Goal: Information Seeking & Learning: Learn about a topic

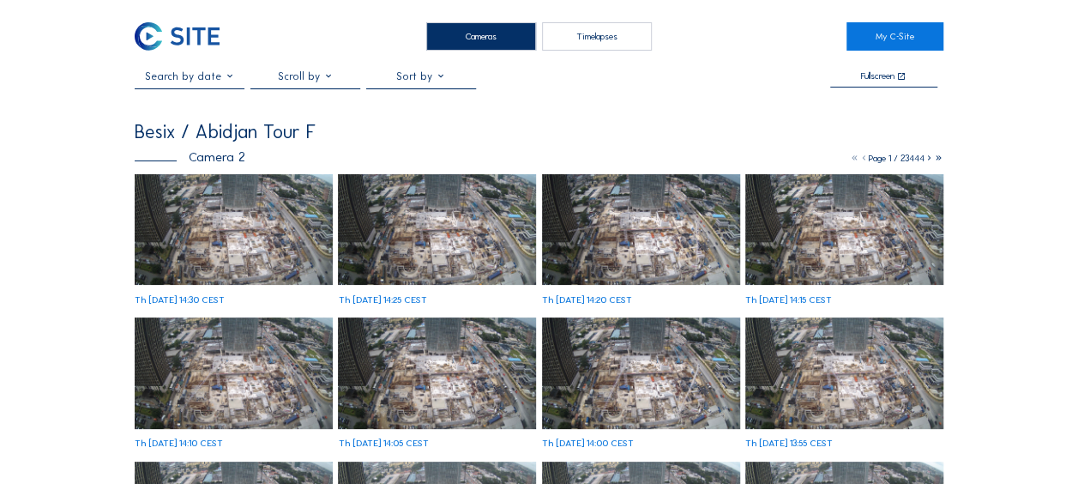
click at [201, 228] on img at bounding box center [234, 229] width 198 height 111
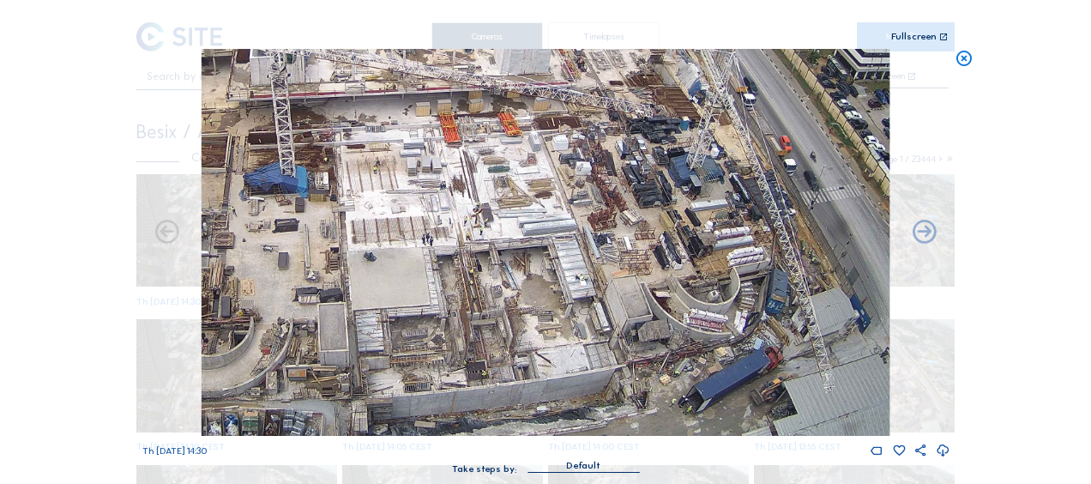
drag, startPoint x: 714, startPoint y: 381, endPoint x: 649, endPoint y: 184, distance: 207.5
click at [649, 184] on img at bounding box center [546, 242] width 688 height 387
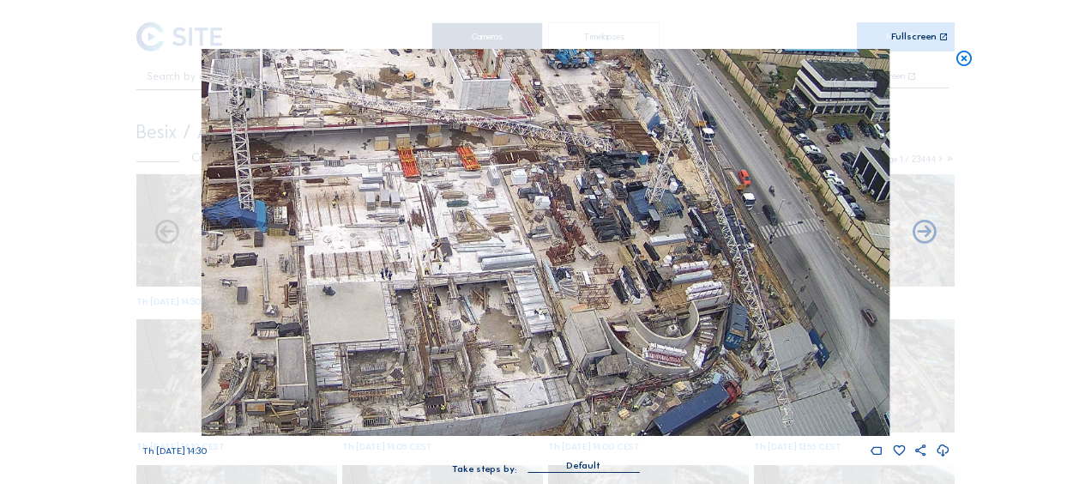
drag, startPoint x: 633, startPoint y: 172, endPoint x: 619, endPoint y: 220, distance: 50.0
click at [616, 218] on img at bounding box center [546, 242] width 688 height 387
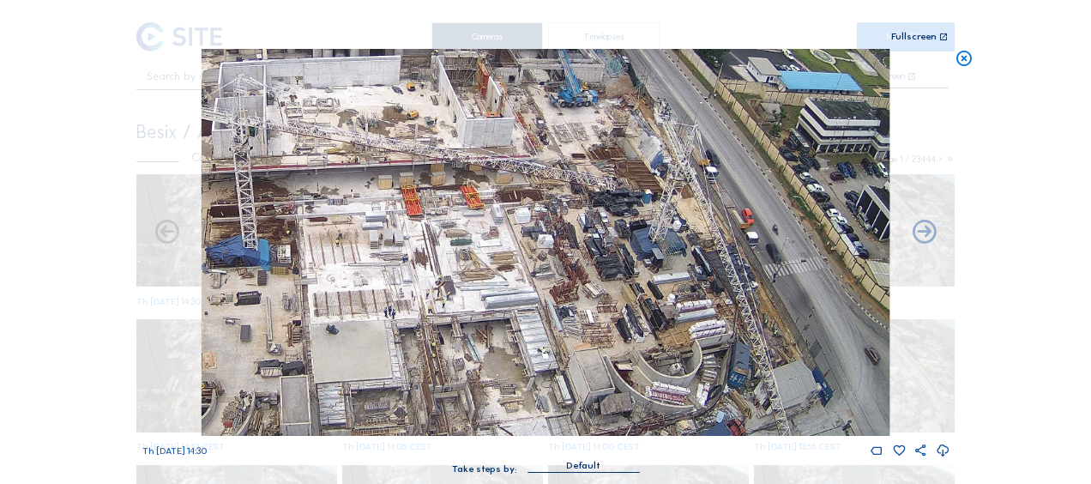
drag, startPoint x: 640, startPoint y: 181, endPoint x: 647, endPoint y: 208, distance: 27.5
click at [647, 208] on img at bounding box center [546, 242] width 688 height 387
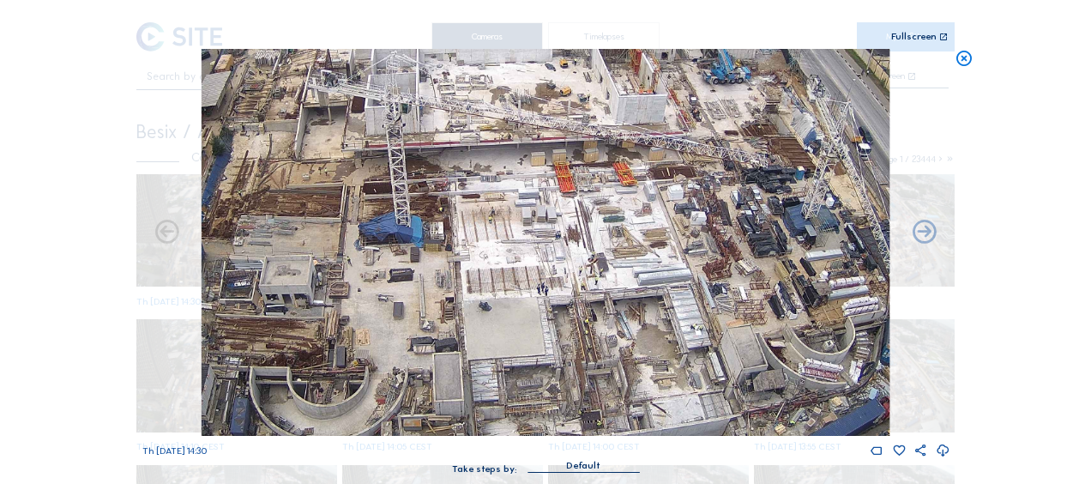
drag, startPoint x: 491, startPoint y: 232, endPoint x: 702, endPoint y: 156, distance: 223.6
click at [700, 156] on img at bounding box center [546, 242] width 688 height 387
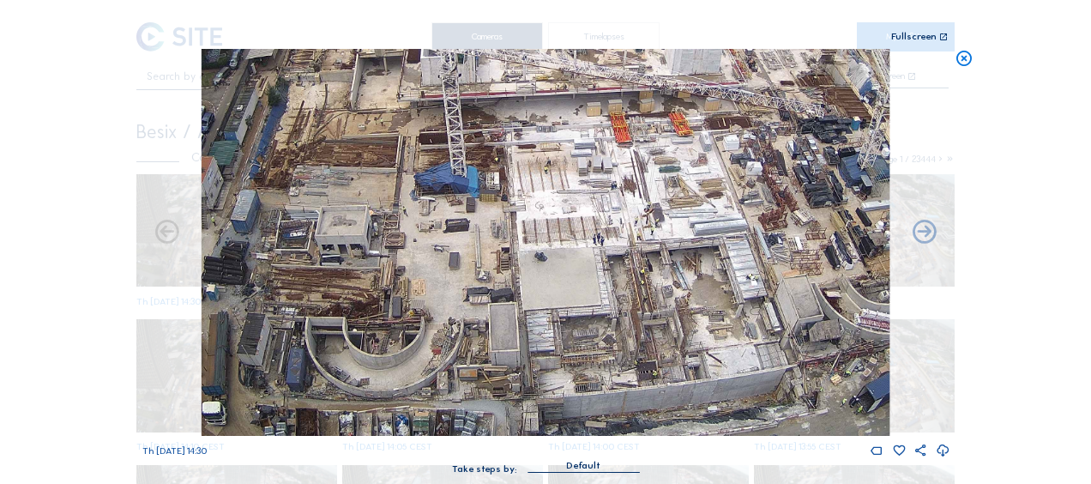
drag, startPoint x: 538, startPoint y: 245, endPoint x: 641, endPoint y: 184, distance: 120.0
click at [641, 184] on img at bounding box center [546, 242] width 688 height 387
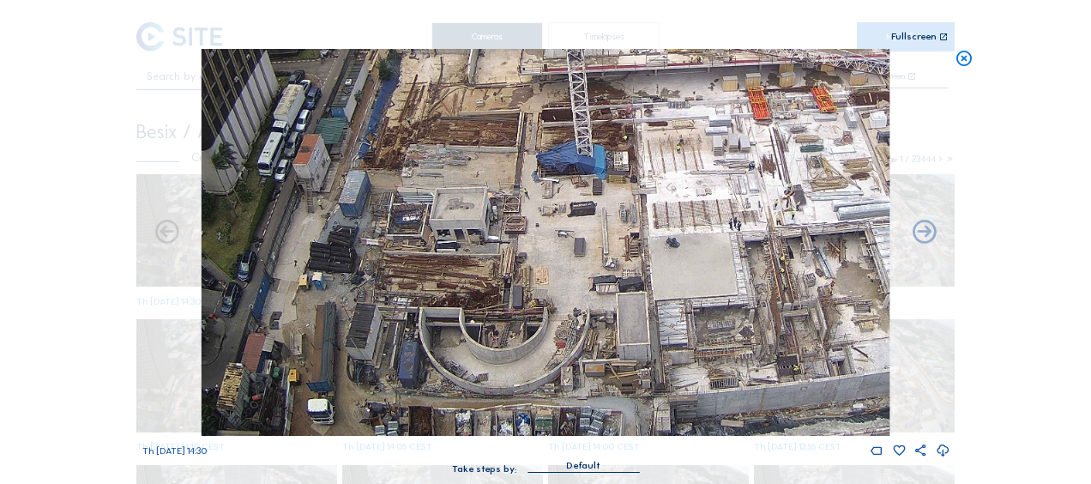
drag, startPoint x: 316, startPoint y: 314, endPoint x: 337, endPoint y: 275, distance: 43.7
click at [337, 275] on img at bounding box center [546, 242] width 688 height 387
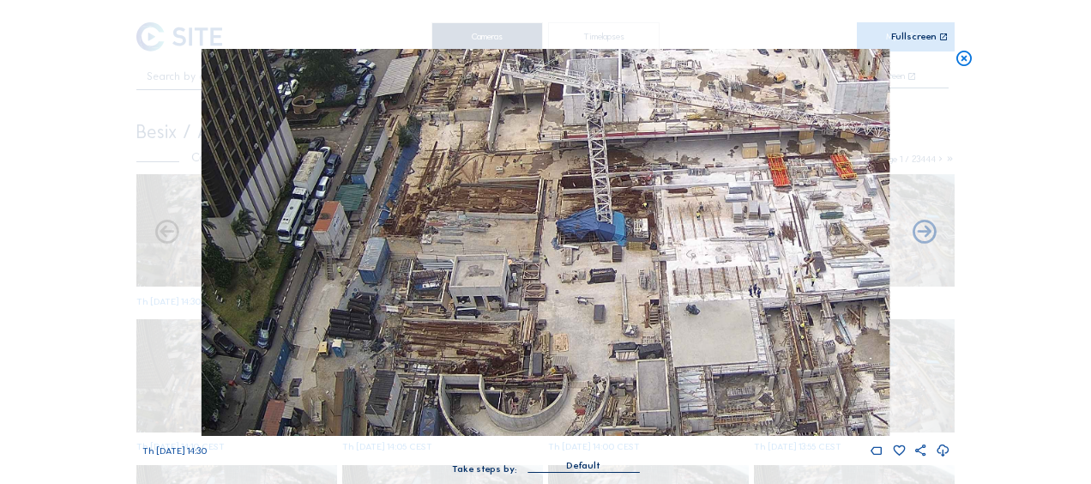
drag, startPoint x: 458, startPoint y: 106, endPoint x: 460, endPoint y: 172, distance: 65.2
click at [460, 172] on img at bounding box center [546, 242] width 688 height 387
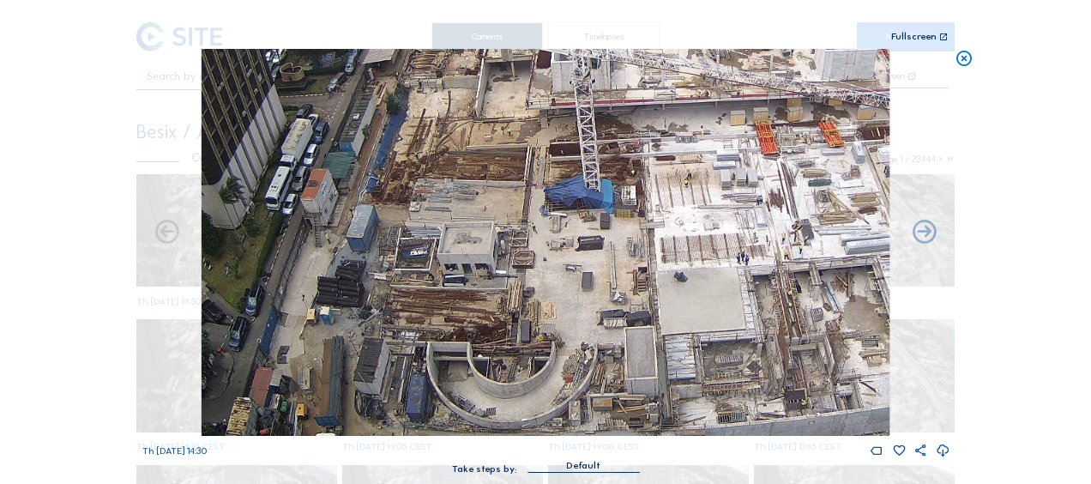
drag, startPoint x: 434, startPoint y: 247, endPoint x: 440, endPoint y: 191, distance: 56.1
click at [440, 191] on img at bounding box center [546, 242] width 688 height 387
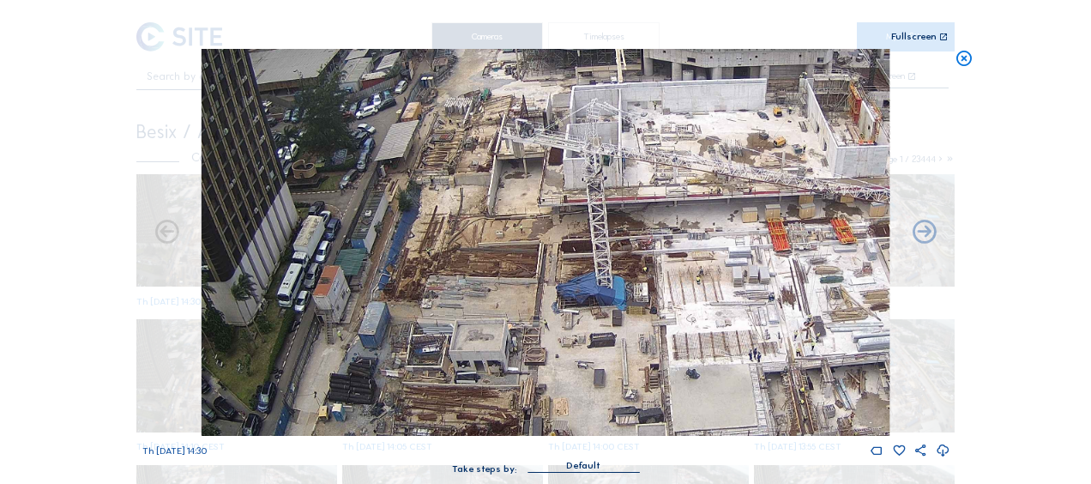
drag, startPoint x: 497, startPoint y: 173, endPoint x: 496, endPoint y: 275, distance: 102.1
click at [496, 275] on img at bounding box center [546, 242] width 688 height 387
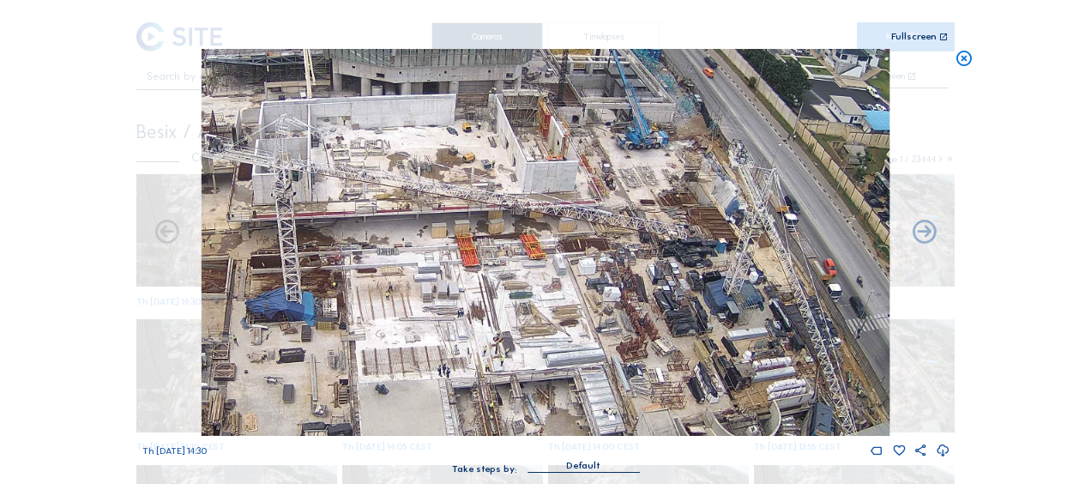
drag, startPoint x: 739, startPoint y: 276, endPoint x: 428, endPoint y: 292, distance: 311.7
click at [428, 292] on img at bounding box center [546, 242] width 688 height 387
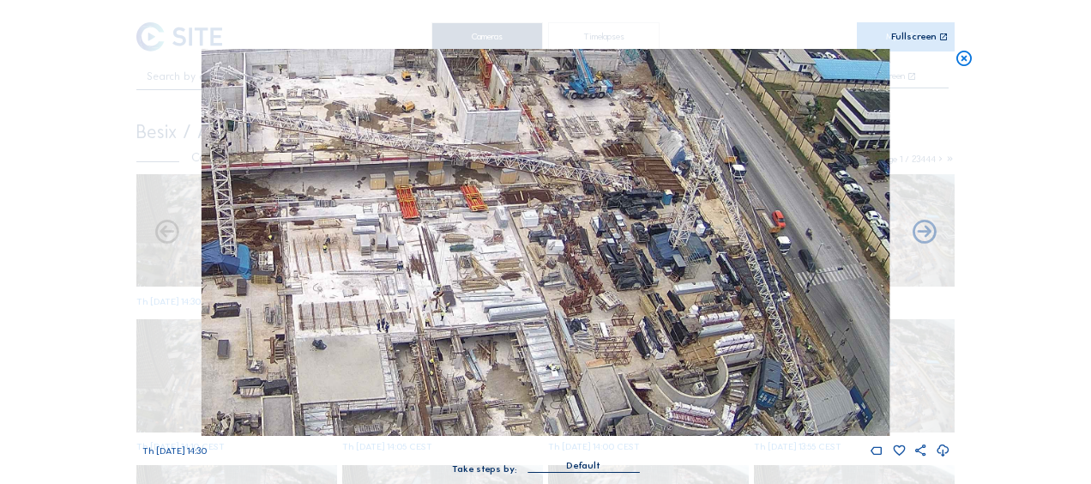
drag, startPoint x: 300, startPoint y: 216, endPoint x: 413, endPoint y: 266, distance: 123.7
click at [413, 266] on img at bounding box center [546, 242] width 688 height 387
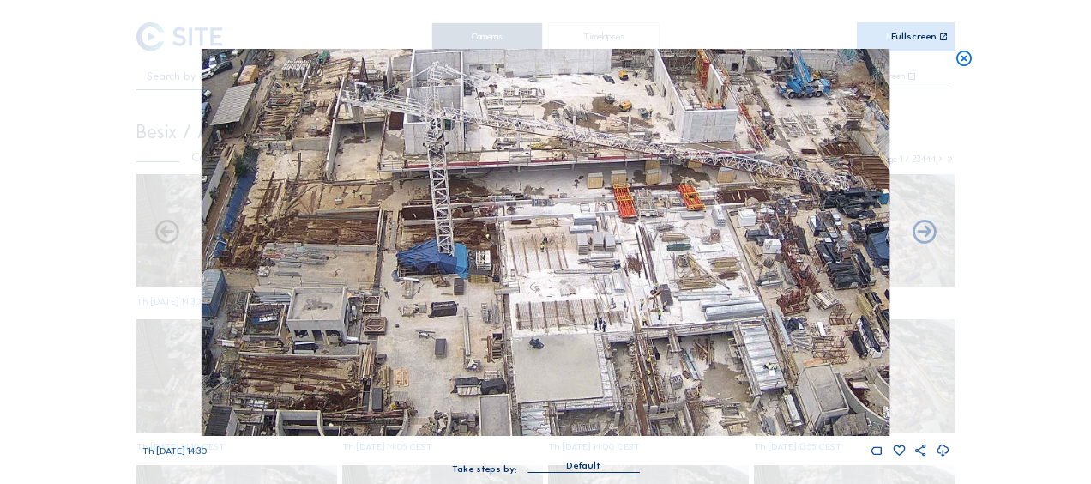
drag, startPoint x: 286, startPoint y: 242, endPoint x: 504, endPoint y: 241, distance: 217.8
click at [504, 241] on img at bounding box center [546, 242] width 688 height 387
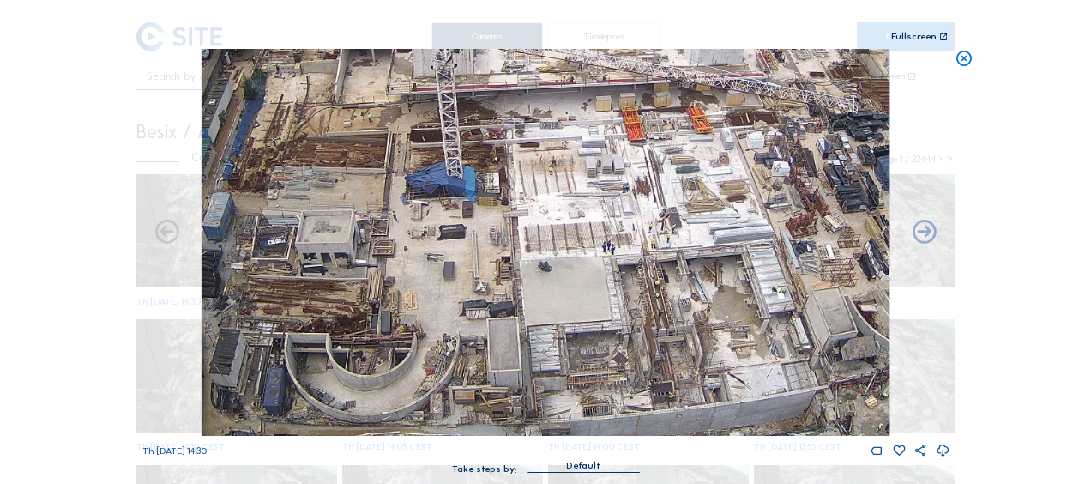
drag, startPoint x: 371, startPoint y: 127, endPoint x: 381, endPoint y: 99, distance: 29.3
click at [381, 99] on img at bounding box center [546, 242] width 688 height 387
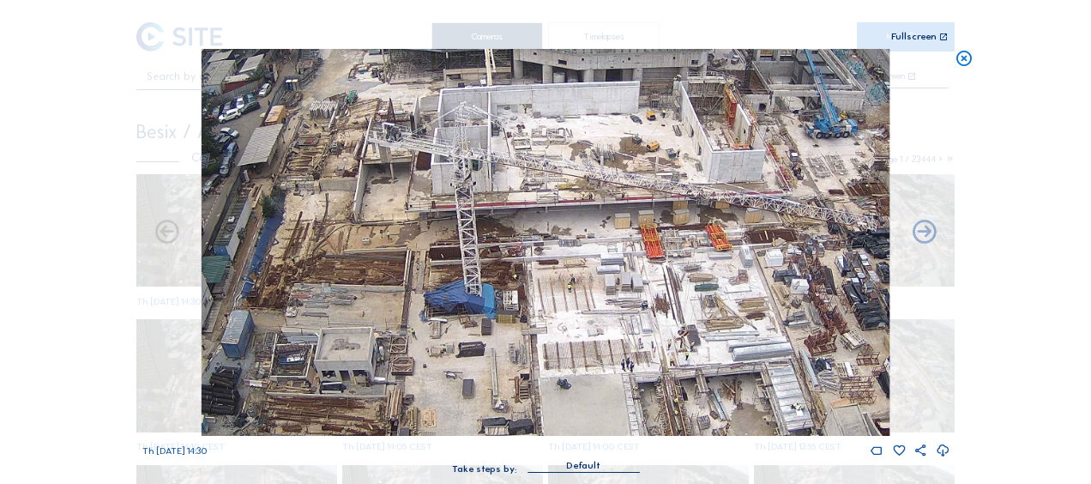
drag, startPoint x: 414, startPoint y: 160, endPoint x: 434, endPoint y: 280, distance: 121.7
click at [434, 280] on img at bounding box center [546, 242] width 688 height 387
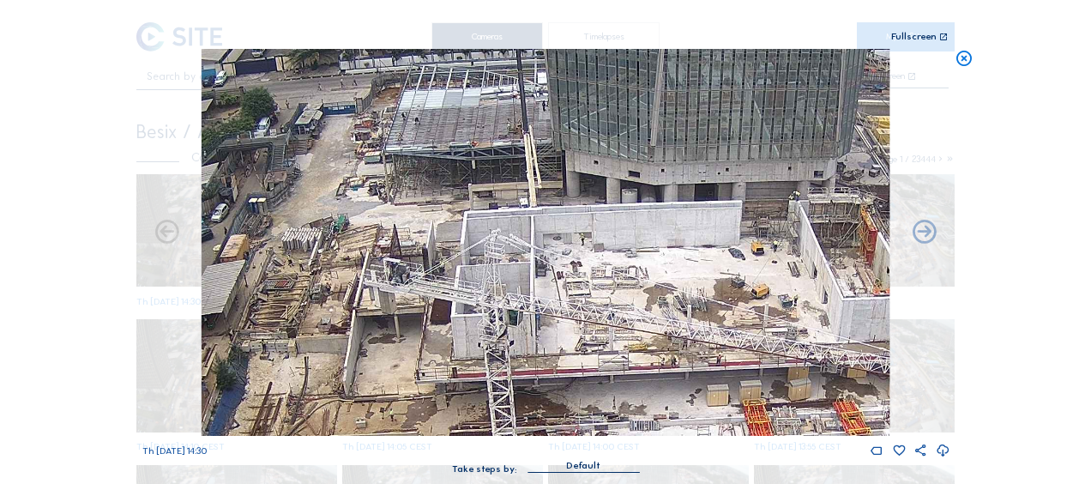
drag, startPoint x: 393, startPoint y: 189, endPoint x: 374, endPoint y: 310, distance: 122.4
click at [374, 308] on img at bounding box center [546, 242] width 688 height 387
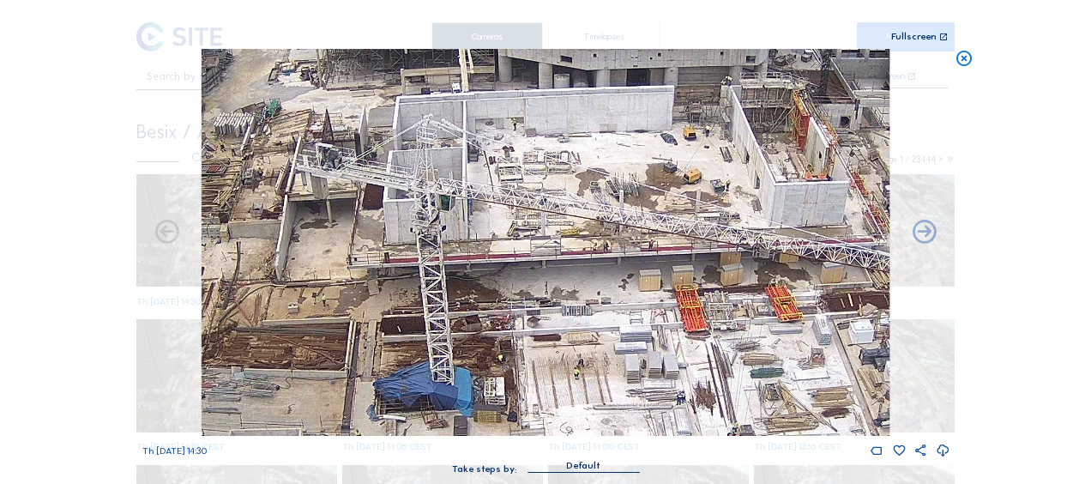
drag, startPoint x: 607, startPoint y: 363, endPoint x: 498, endPoint y: 186, distance: 207.6
click at [498, 186] on img at bounding box center [546, 242] width 688 height 387
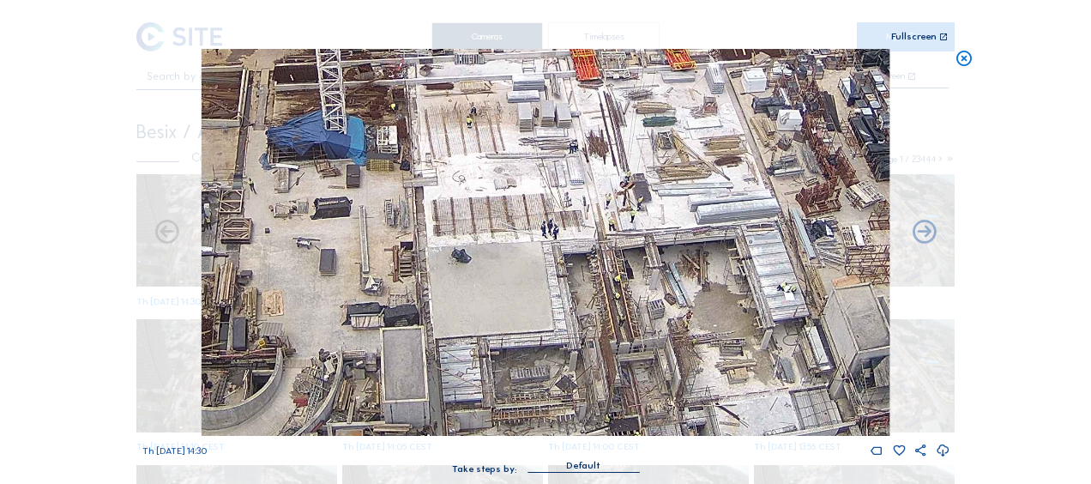
drag, startPoint x: 626, startPoint y: 310, endPoint x: 557, endPoint y: 112, distance: 209.7
click at [558, 112] on img at bounding box center [546, 242] width 688 height 387
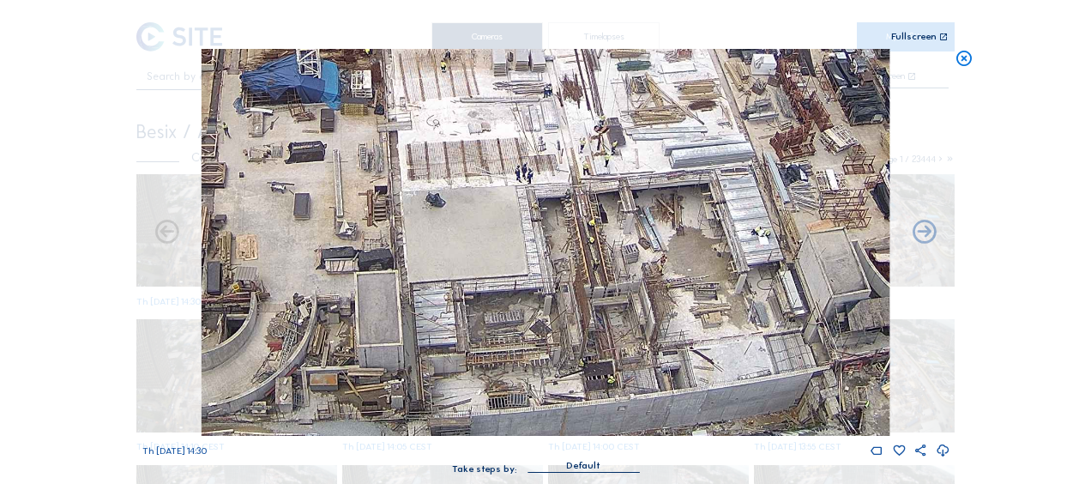
drag, startPoint x: 557, startPoint y: 312, endPoint x: 528, endPoint y: 258, distance: 61.0
click at [528, 258] on img at bounding box center [546, 242] width 688 height 387
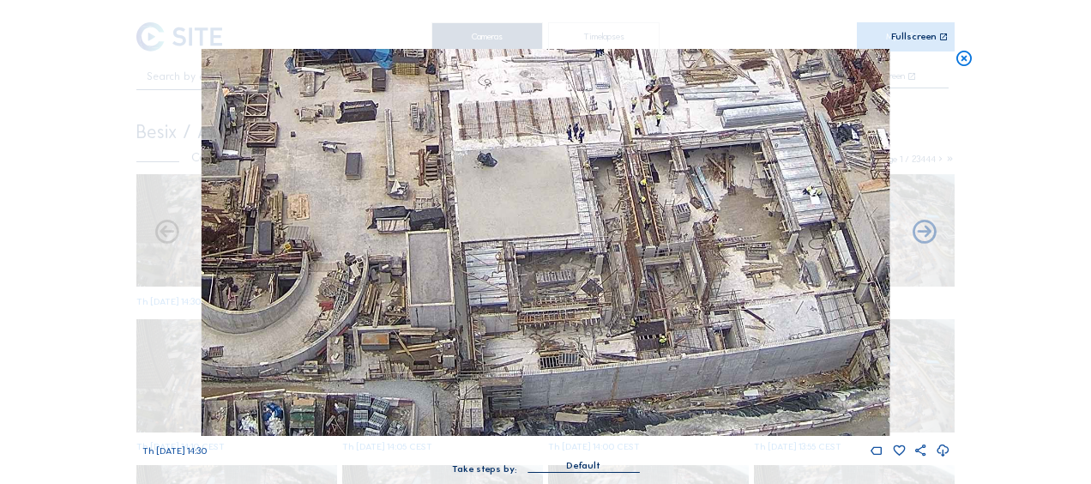
drag, startPoint x: 569, startPoint y: 305, endPoint x: 662, endPoint y: 58, distance: 263.8
click at [662, 58] on img at bounding box center [546, 242] width 688 height 387
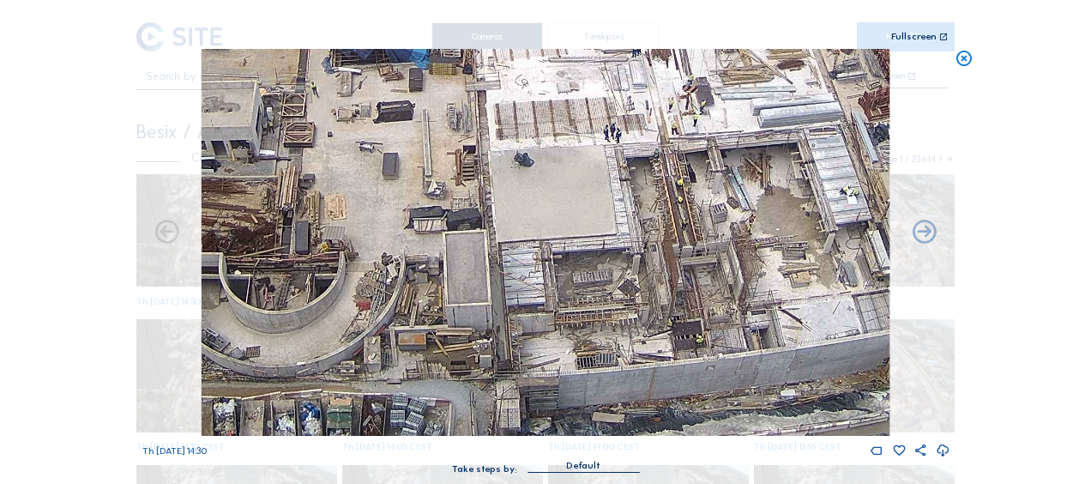
drag, startPoint x: 967, startPoint y: 62, endPoint x: 473, endPoint y: 88, distance: 493.9
click at [966, 62] on icon at bounding box center [964, 59] width 19 height 20
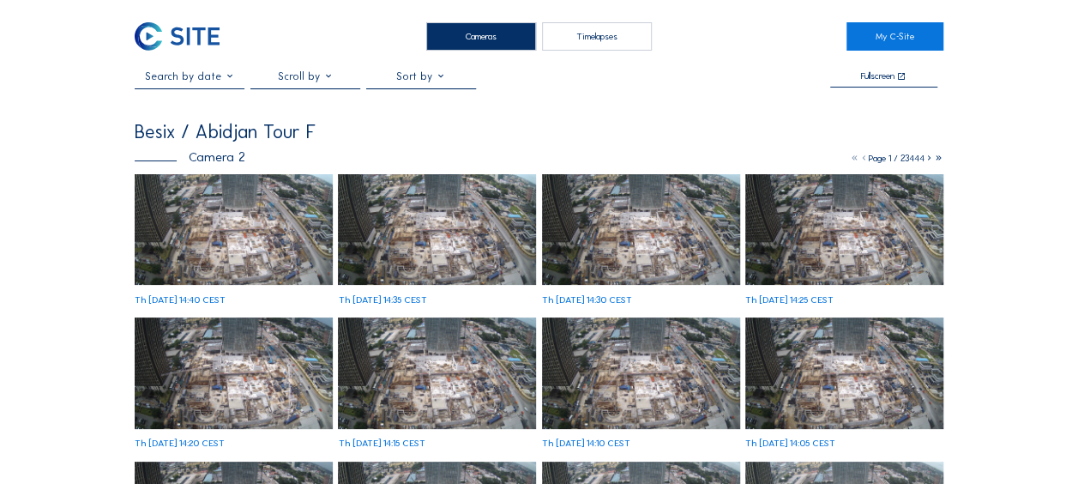
click at [271, 230] on img at bounding box center [234, 229] width 198 height 111
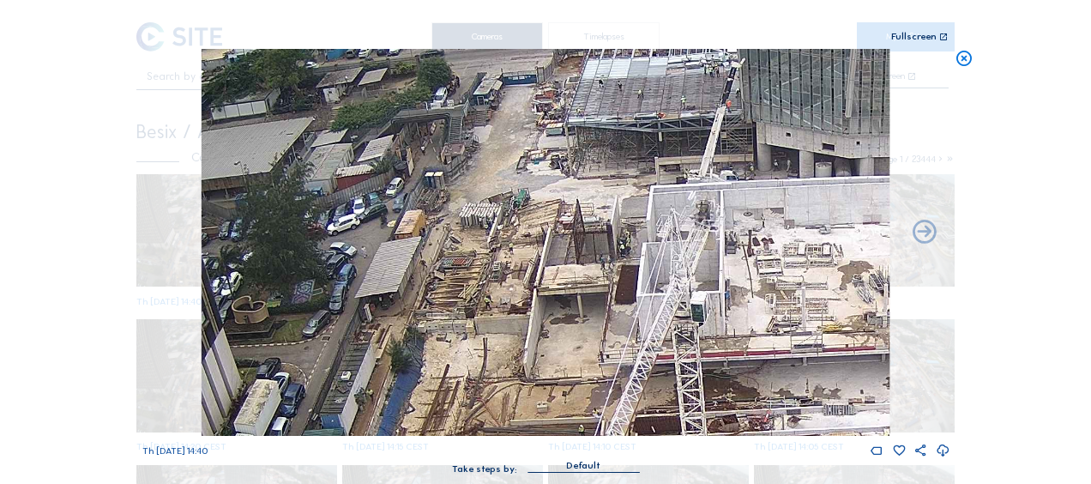
drag, startPoint x: 662, startPoint y: 268, endPoint x: 846, endPoint y: 527, distance: 318.1
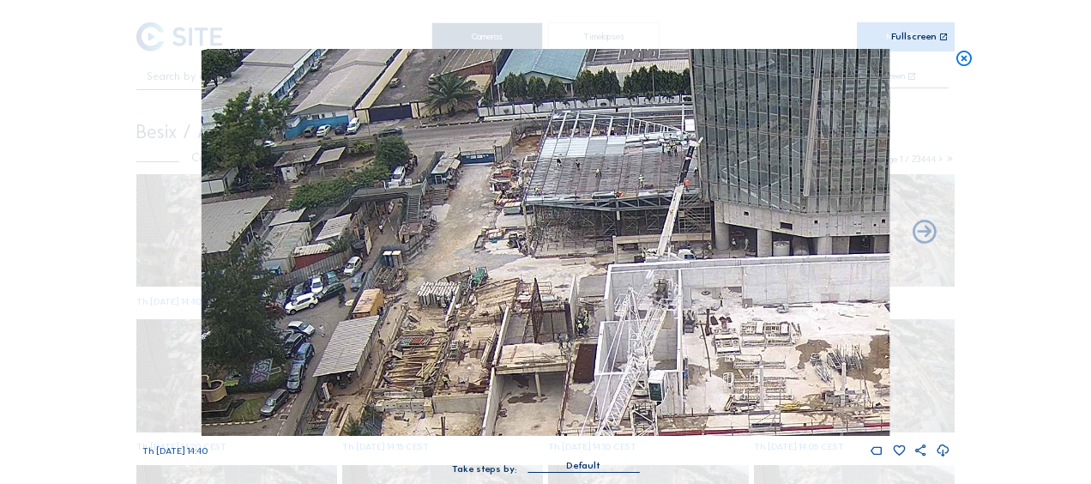
drag, startPoint x: 775, startPoint y: 148, endPoint x: 733, endPoint y: 226, distance: 89.4
click at [733, 226] on img at bounding box center [546, 242] width 688 height 387
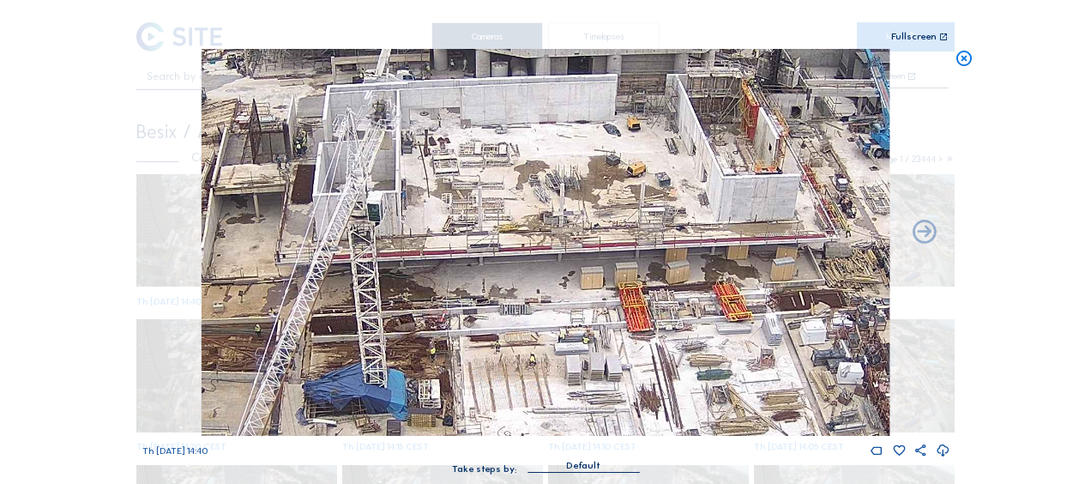
drag, startPoint x: 678, startPoint y: 344, endPoint x: 425, endPoint y: 188, distance: 297.3
click at [421, 185] on img at bounding box center [546, 242] width 688 height 387
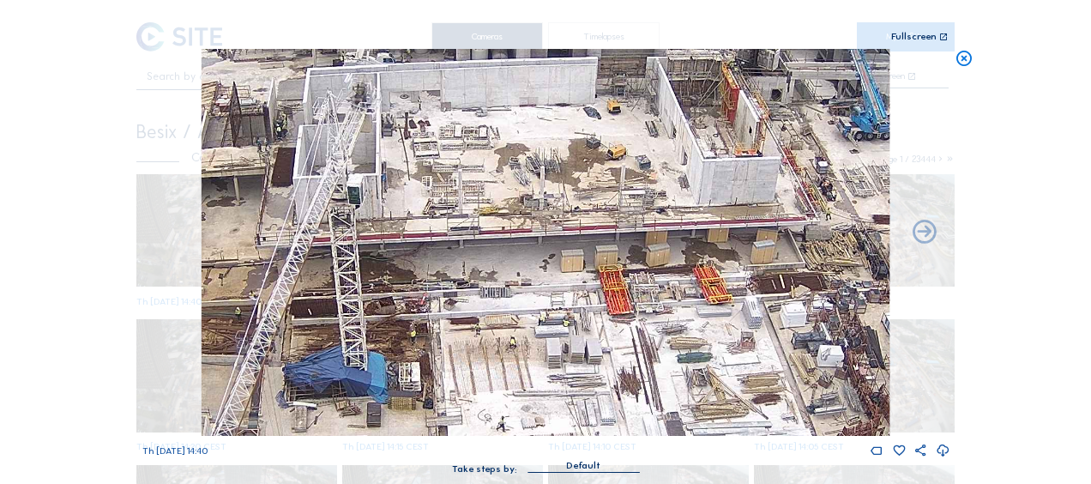
drag, startPoint x: 636, startPoint y: 239, endPoint x: 470, endPoint y: 169, distance: 180.6
click at [474, 164] on img at bounding box center [546, 242] width 688 height 387
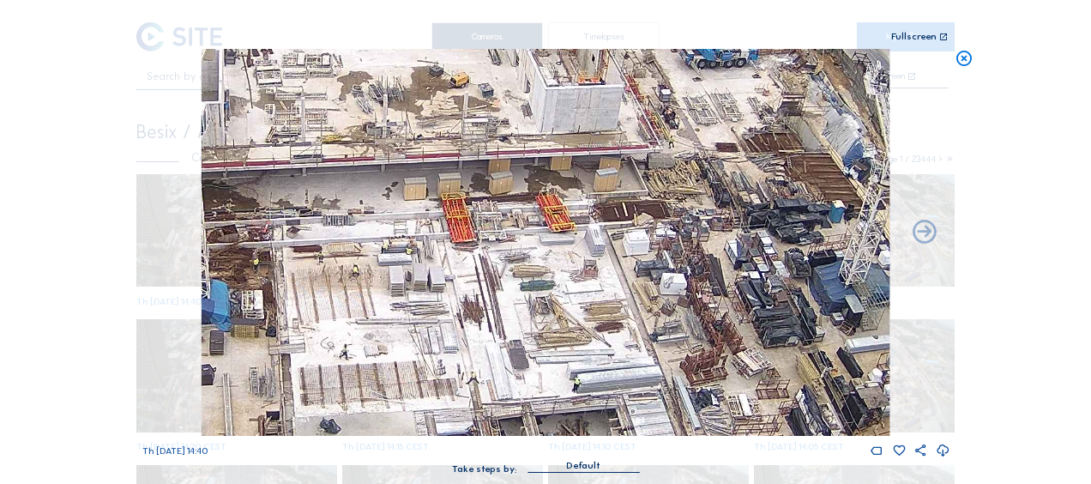
drag, startPoint x: 587, startPoint y: 336, endPoint x: 497, endPoint y: 185, distance: 175.3
click at [497, 185] on img at bounding box center [546, 242] width 688 height 387
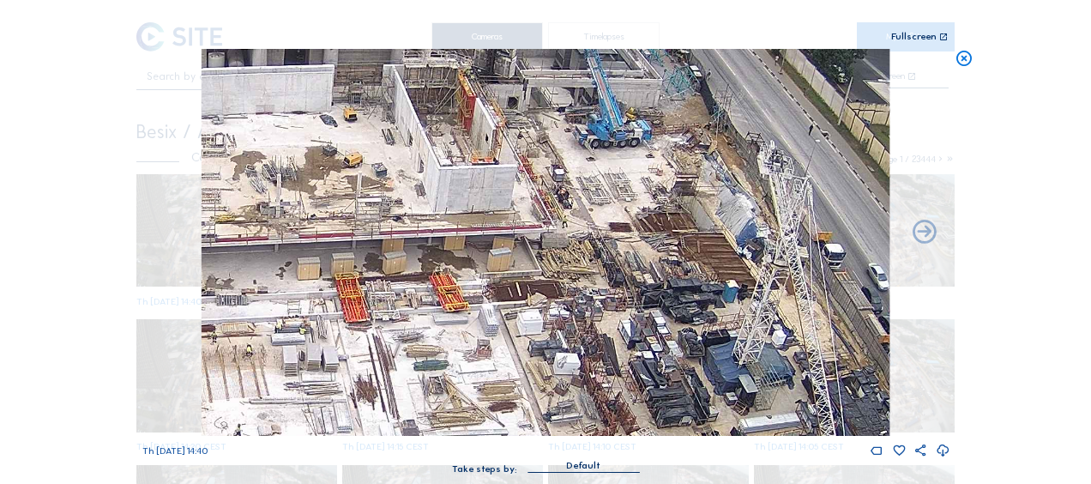
drag, startPoint x: 575, startPoint y: 209, endPoint x: 575, endPoint y: 413, distance: 203.3
click at [575, 424] on img at bounding box center [546, 242] width 688 height 387
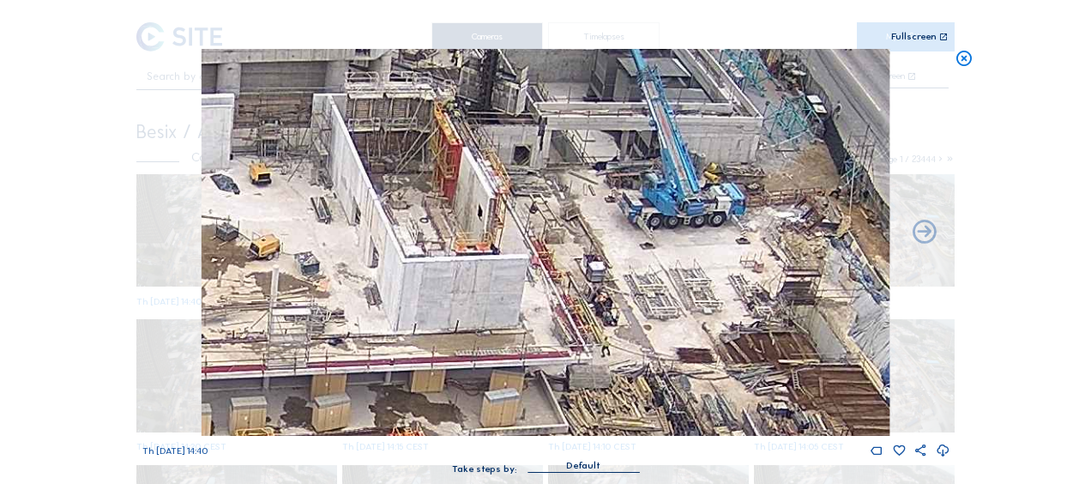
drag, startPoint x: 496, startPoint y: 187, endPoint x: 439, endPoint y: 184, distance: 56.7
click at [530, 323] on img at bounding box center [546, 242] width 688 height 387
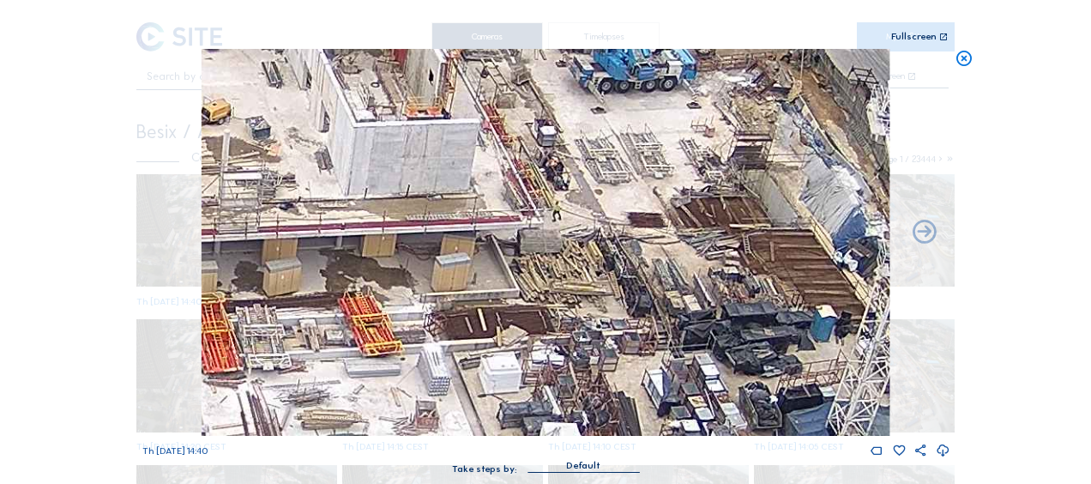
drag, startPoint x: 539, startPoint y: 314, endPoint x: 491, endPoint y: 178, distance: 144.1
click at [491, 178] on img at bounding box center [546, 242] width 688 height 387
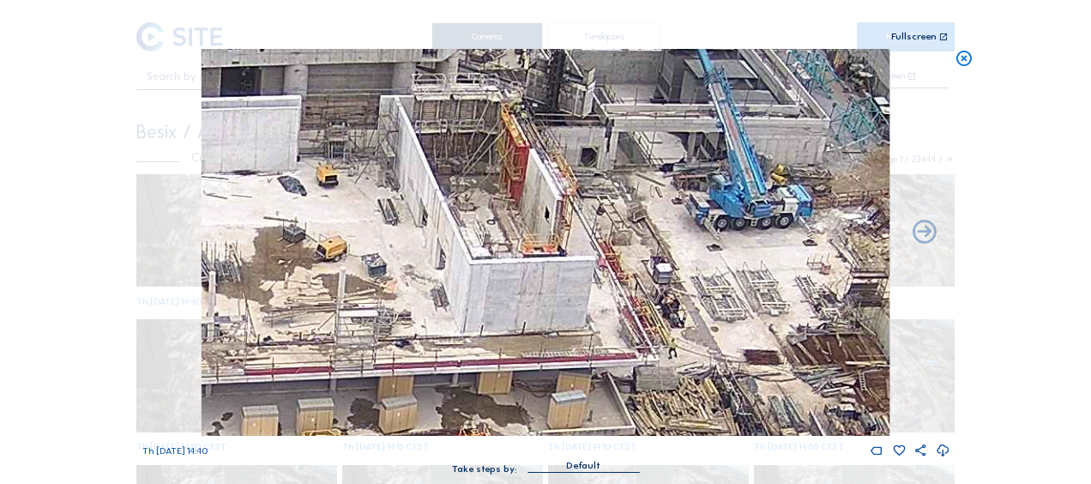
drag, startPoint x: 593, startPoint y: 152, endPoint x: 586, endPoint y: 242, distance: 90.4
click at [706, 286] on img at bounding box center [546, 242] width 688 height 387
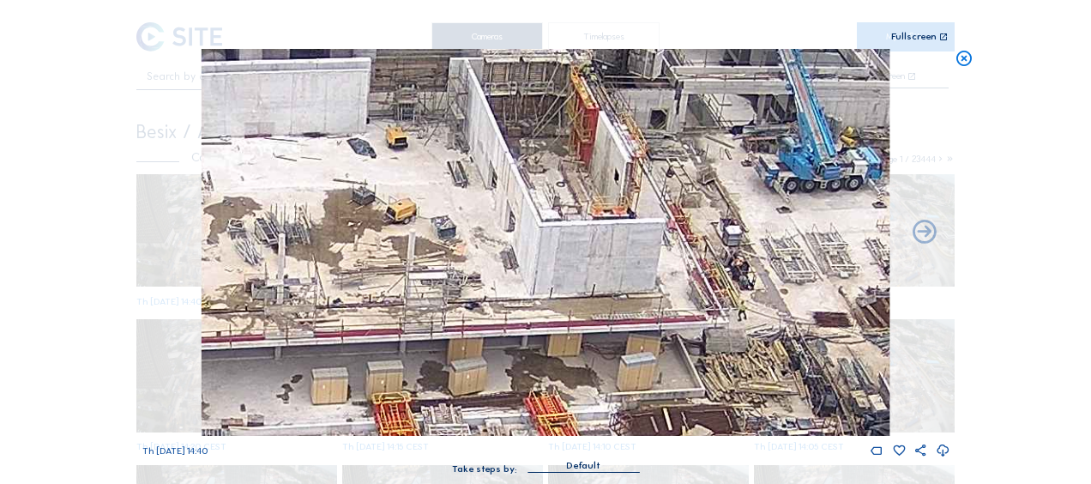
drag, startPoint x: 529, startPoint y: 252, endPoint x: 602, endPoint y: 218, distance: 80.6
click at [602, 218] on img at bounding box center [546, 242] width 688 height 387
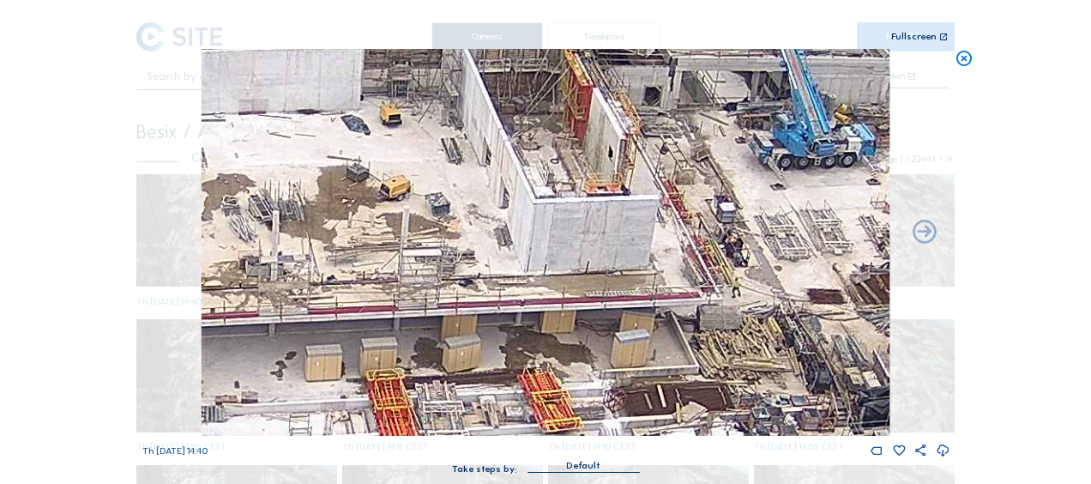
drag, startPoint x: 599, startPoint y: 348, endPoint x: 597, endPoint y: 302, distance: 46.3
click at [597, 302] on img at bounding box center [546, 242] width 688 height 387
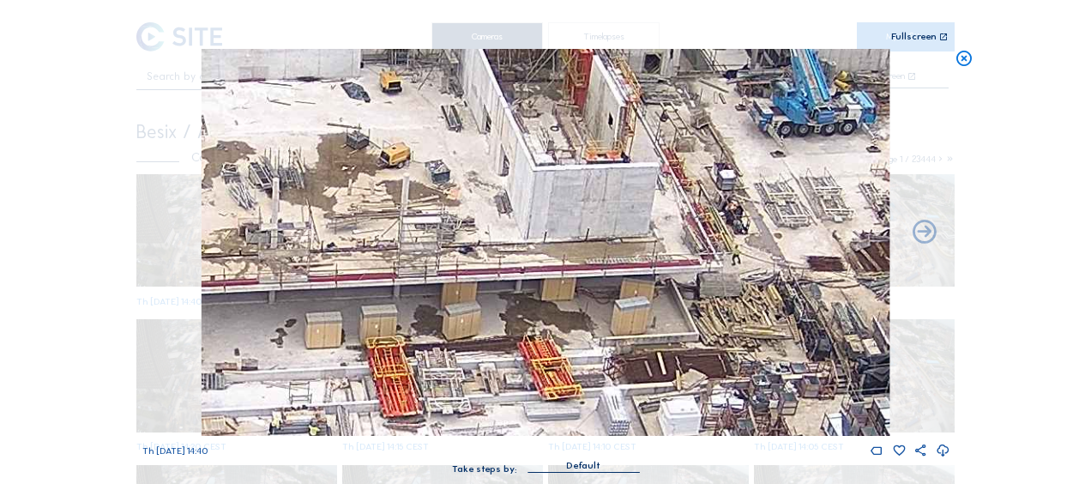
drag, startPoint x: 579, startPoint y: 322, endPoint x: 575, endPoint y: 286, distance: 35.3
click at [575, 286] on img at bounding box center [546, 242] width 688 height 387
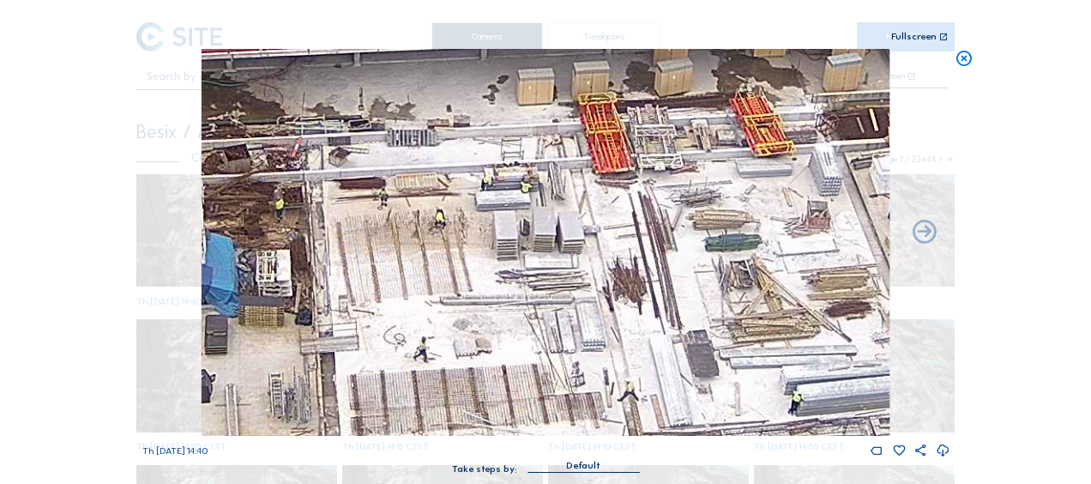
drag, startPoint x: 317, startPoint y: 377, endPoint x: 536, endPoint y: 180, distance: 294.5
click at [536, 180] on img at bounding box center [546, 242] width 688 height 387
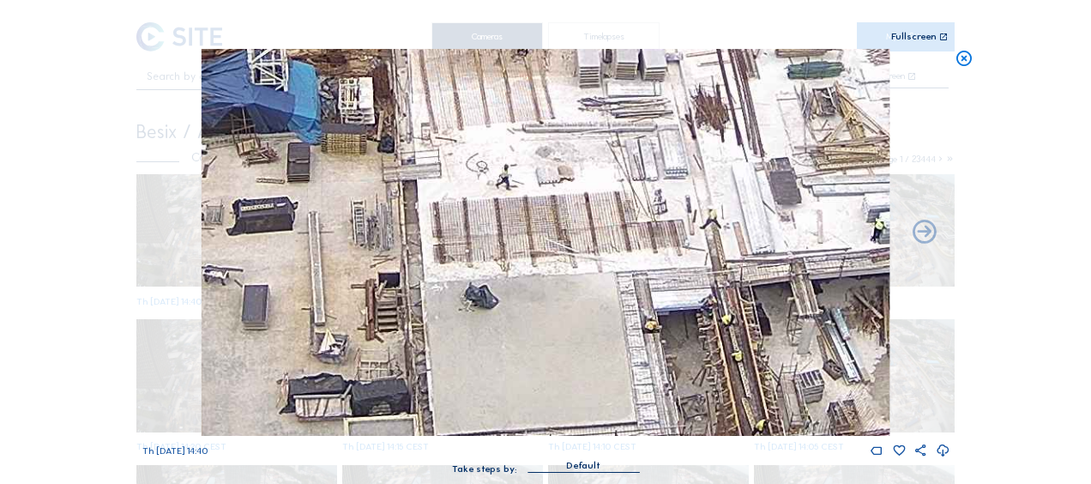
drag, startPoint x: 360, startPoint y: 323, endPoint x: 465, endPoint y: 94, distance: 251.8
click at [465, 94] on img at bounding box center [546, 242] width 688 height 387
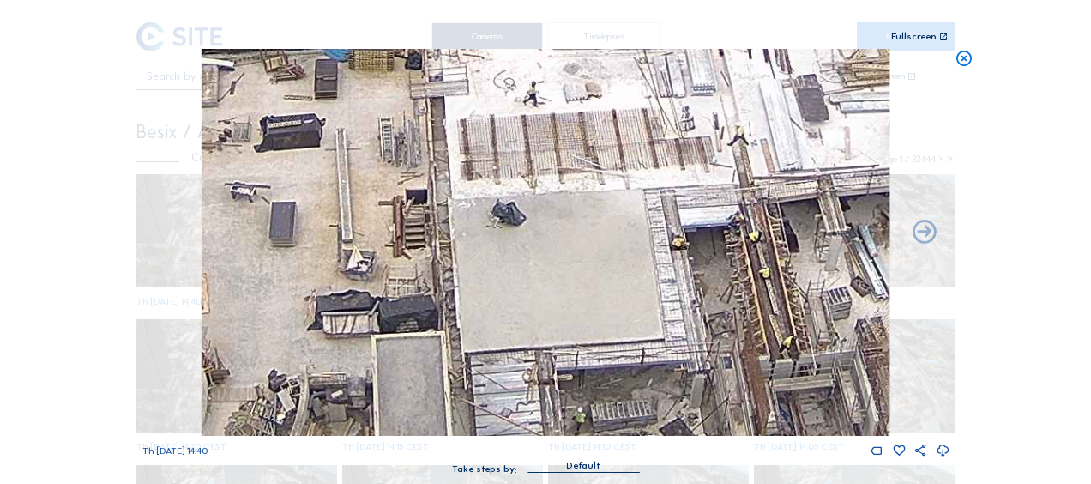
drag, startPoint x: 410, startPoint y: 290, endPoint x: 532, endPoint y: 57, distance: 263.2
click at [534, 51] on img at bounding box center [546, 242] width 688 height 387
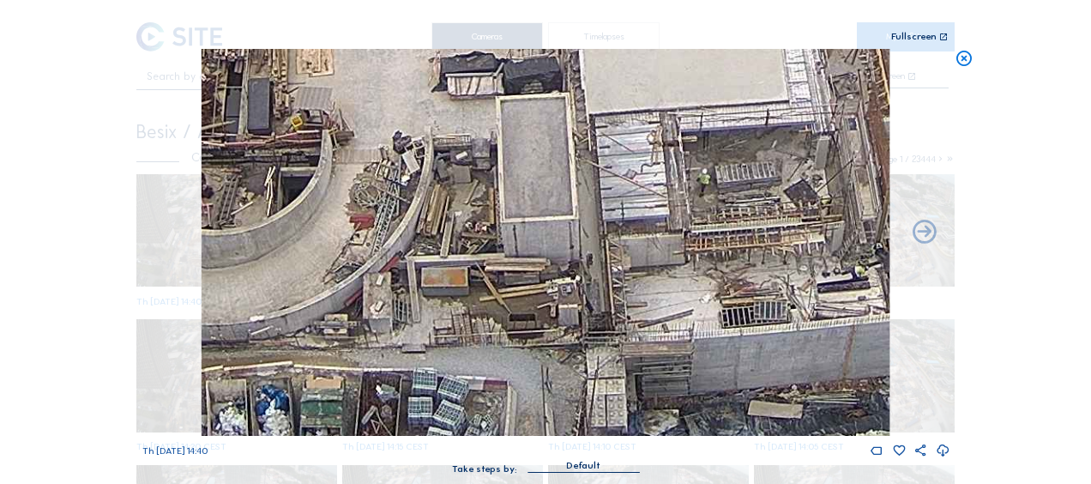
drag, startPoint x: 379, startPoint y: 334, endPoint x: 540, endPoint y: -5, distance: 376.0
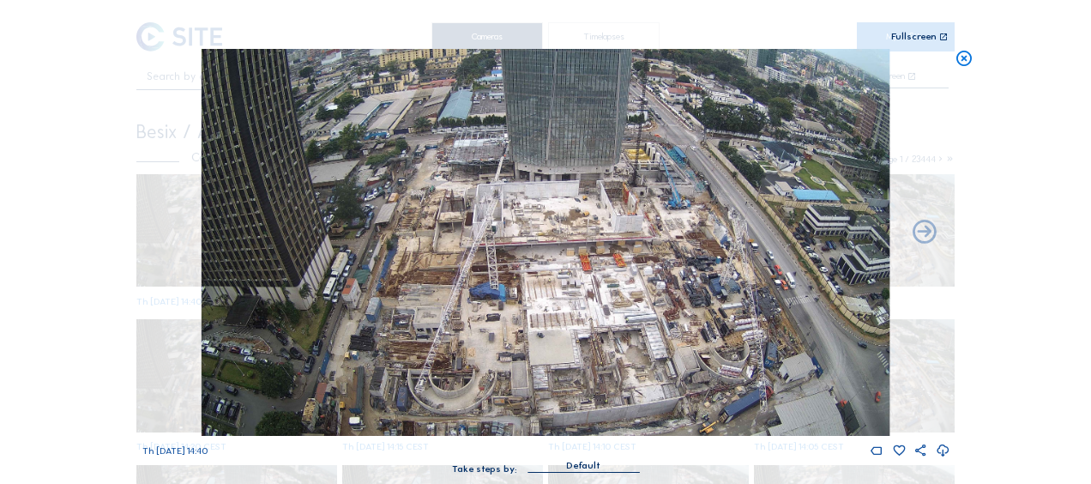
click at [367, 314] on img at bounding box center [546, 242] width 688 height 387
click at [401, 274] on img at bounding box center [546, 242] width 688 height 387
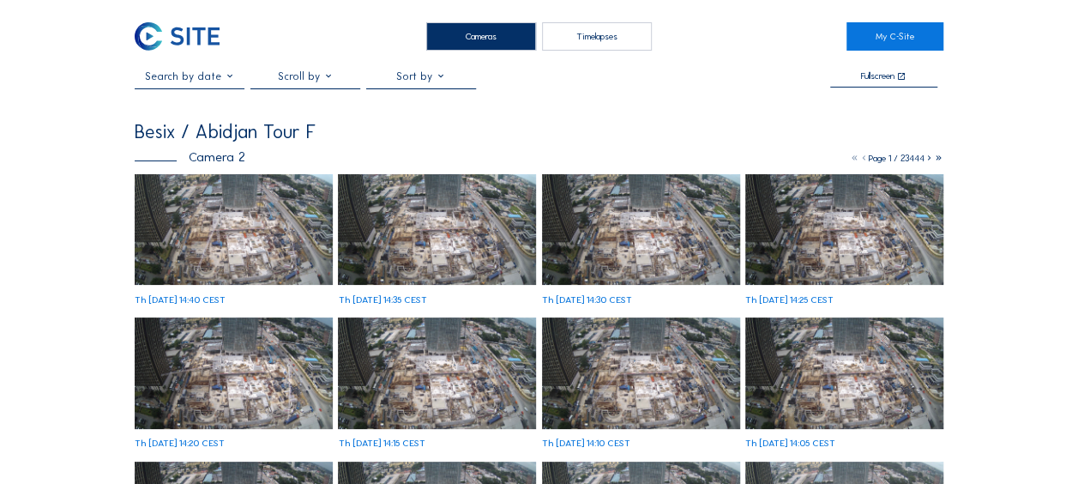
click at [184, 214] on img at bounding box center [234, 229] width 198 height 111
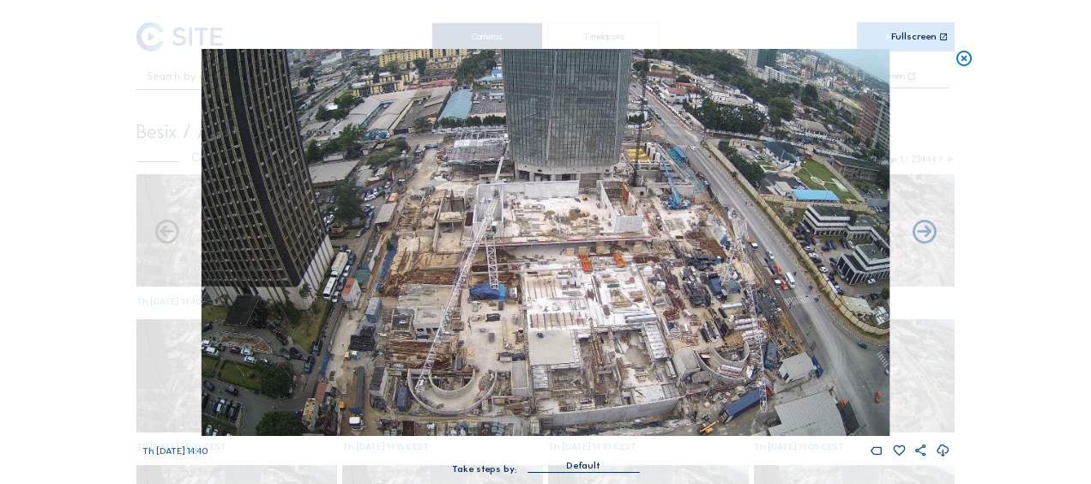
drag, startPoint x: 966, startPoint y: 65, endPoint x: 928, endPoint y: 78, distance: 39.9
click at [966, 65] on icon at bounding box center [964, 59] width 19 height 20
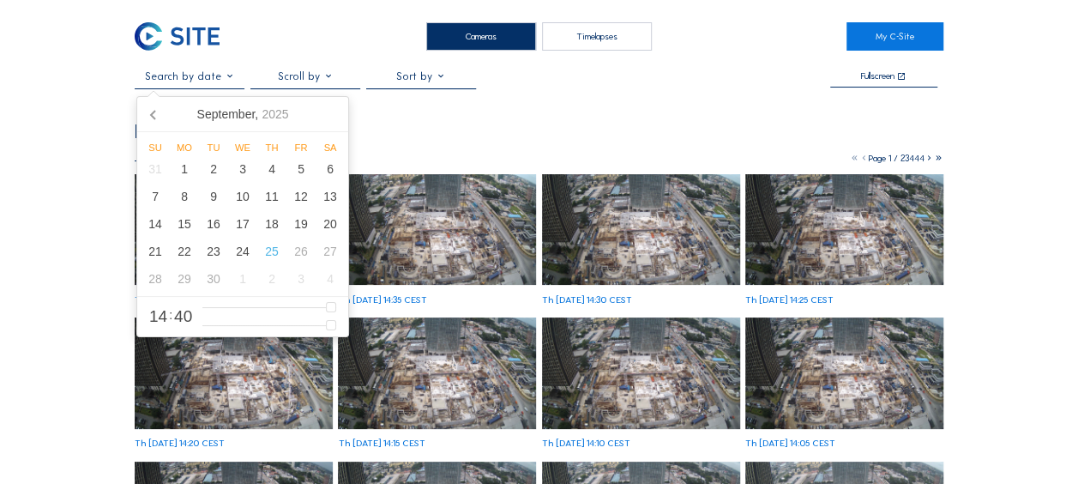
click at [192, 81] on input "text" at bounding box center [190, 76] width 110 height 12
click at [153, 118] on icon at bounding box center [154, 113] width 27 height 27
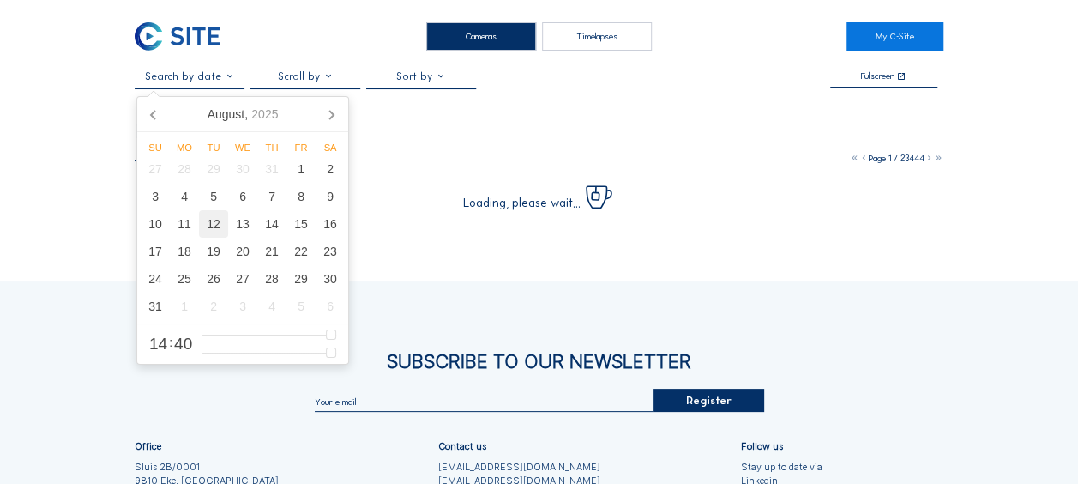
click at [221, 221] on div "12" at bounding box center [213, 223] width 29 height 27
type input "12/08/2025 15:40"
type input "15"
type input "12/08/2025 16:40"
type input "16"
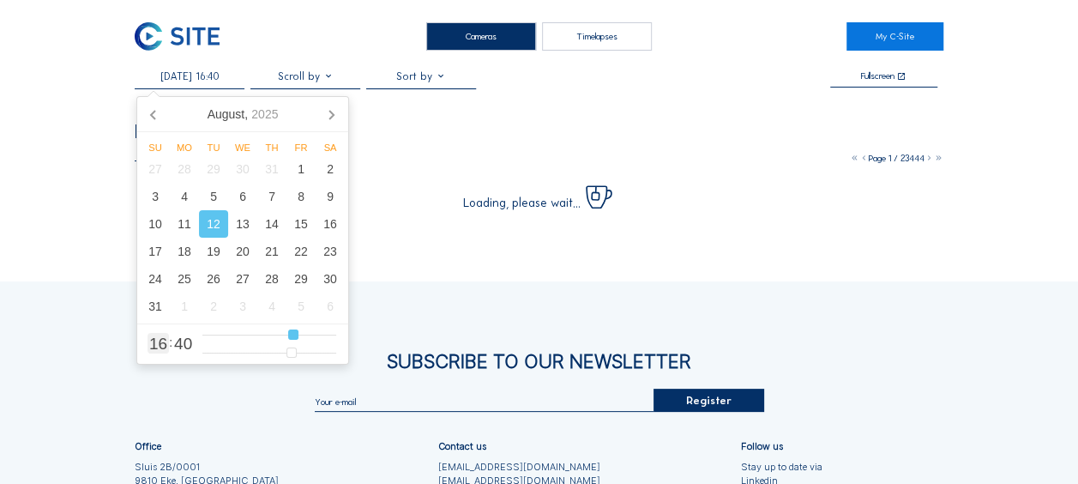
type input "12/08/2025 17:40"
drag, startPoint x: 281, startPoint y: 336, endPoint x: 297, endPoint y: 337, distance: 15.5
type input "17"
click at [297, 337] on input "range" at bounding box center [269, 335] width 134 height 15
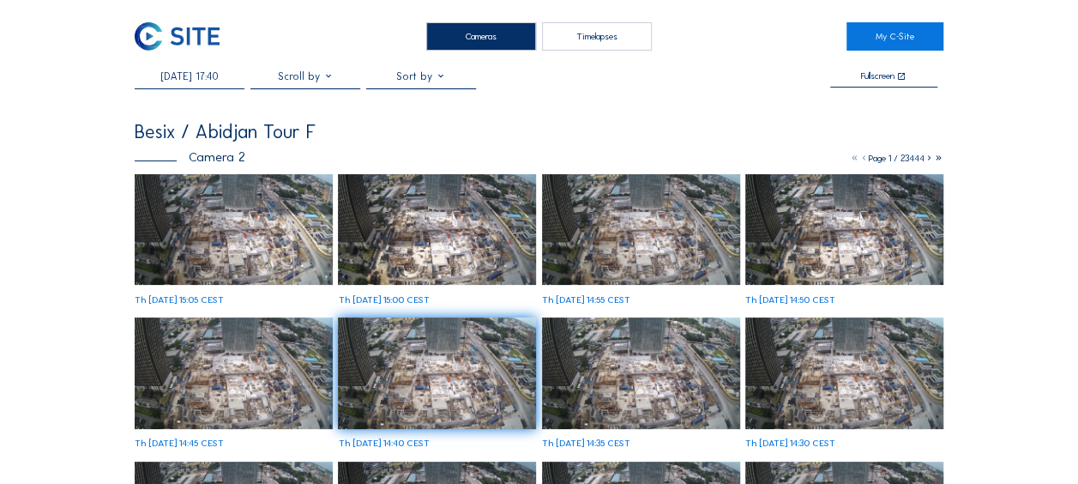
click at [238, 209] on img at bounding box center [234, 229] width 198 height 111
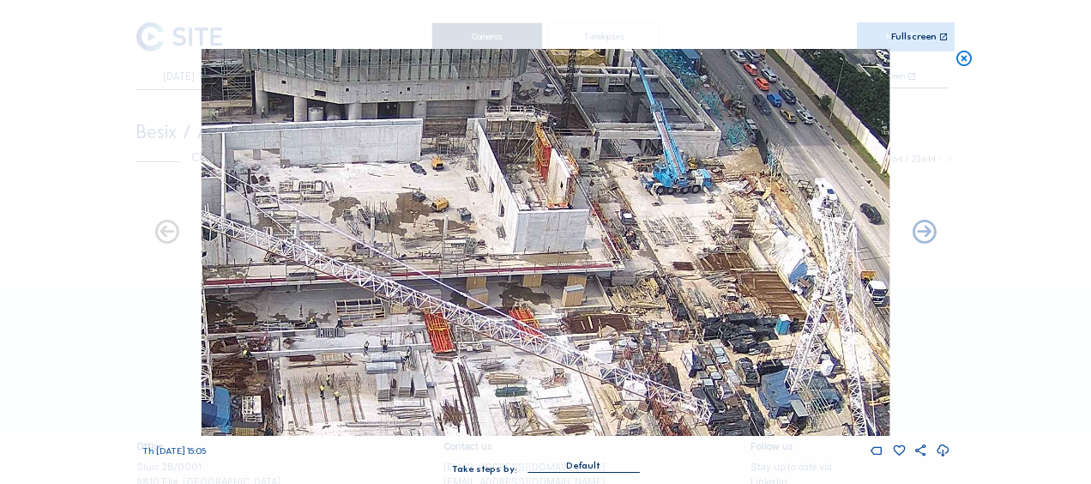
drag, startPoint x: 564, startPoint y: 246, endPoint x: 714, endPoint y: 218, distance: 152.7
click at [604, 235] on img at bounding box center [546, 242] width 688 height 387
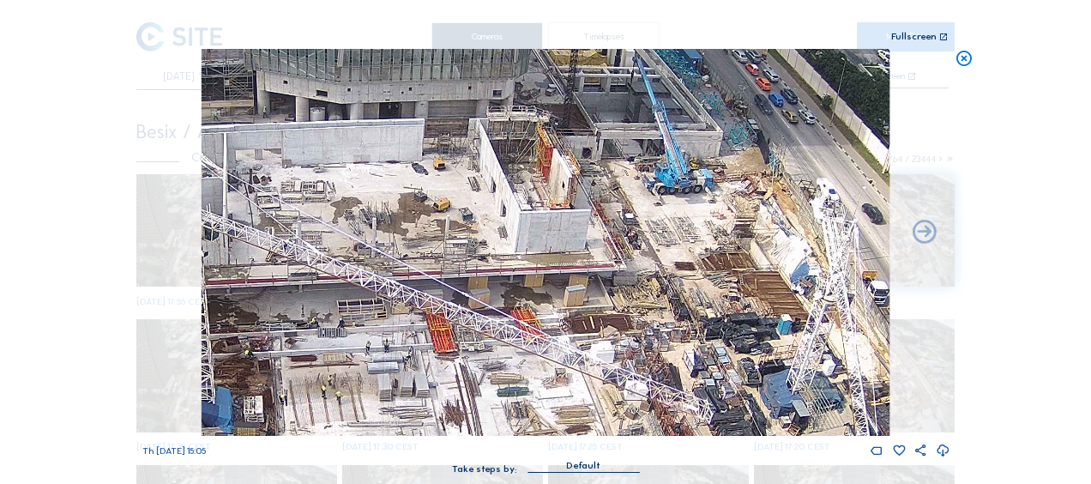
click at [964, 60] on icon at bounding box center [964, 59] width 19 height 20
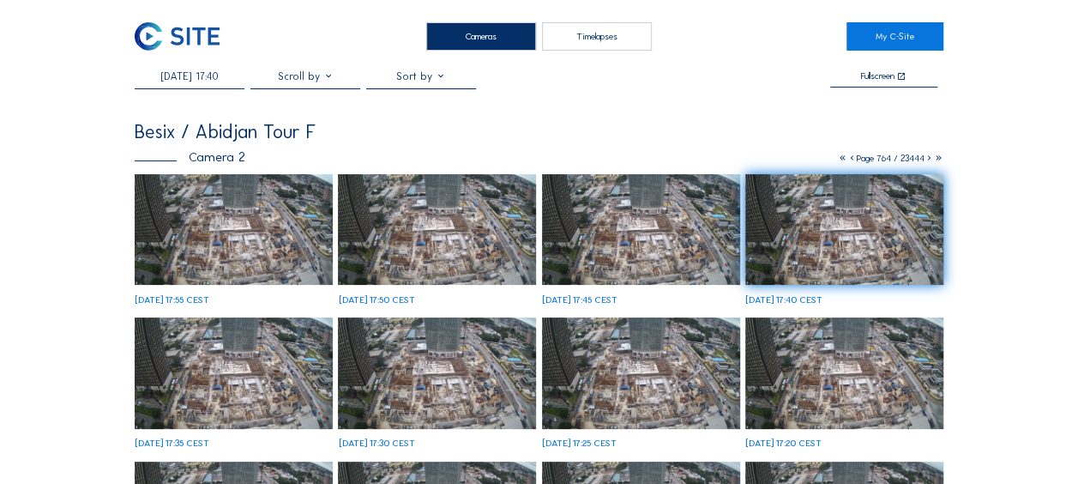
click at [202, 82] on input "12/08/2025 17:40" at bounding box center [190, 76] width 110 height 12
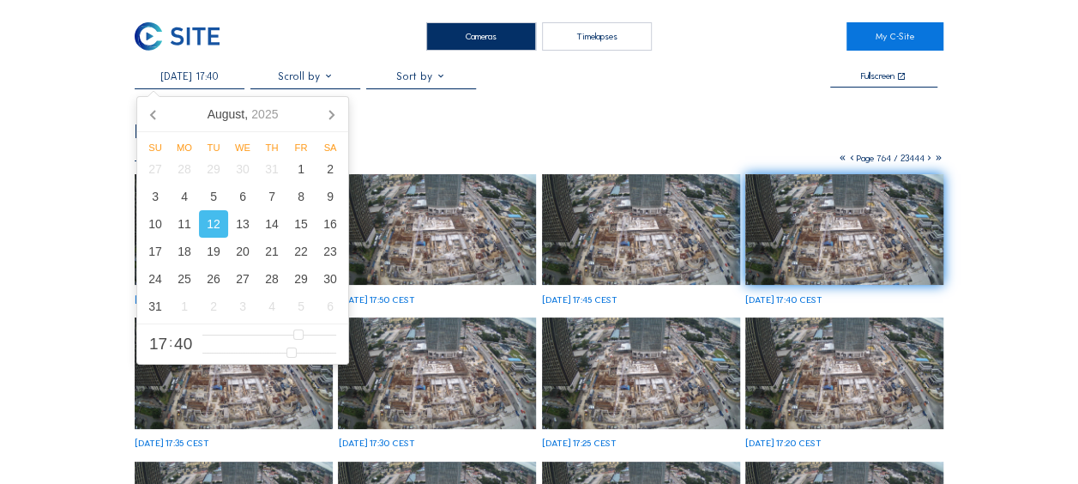
click at [212, 225] on div "12" at bounding box center [213, 223] width 29 height 27
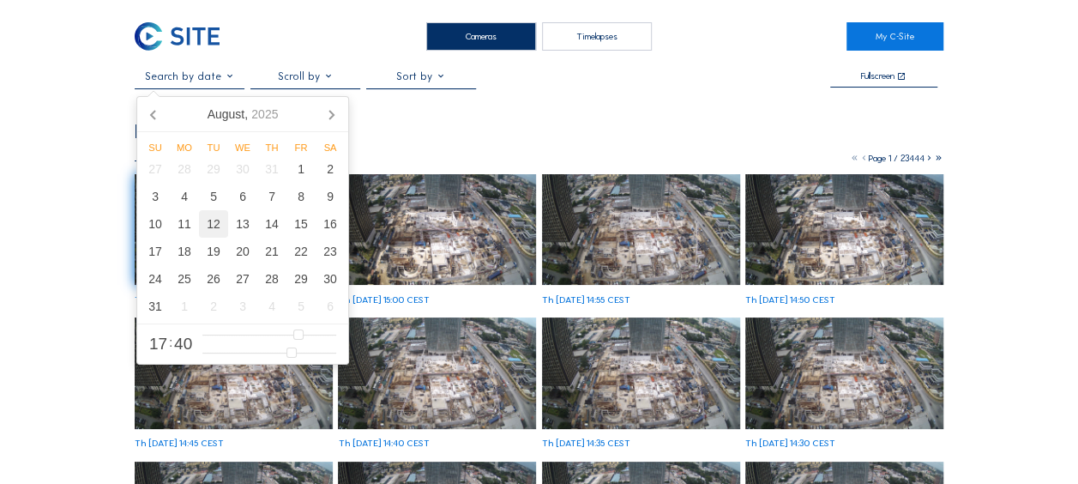
click at [203, 226] on div "12" at bounding box center [213, 223] width 29 height 27
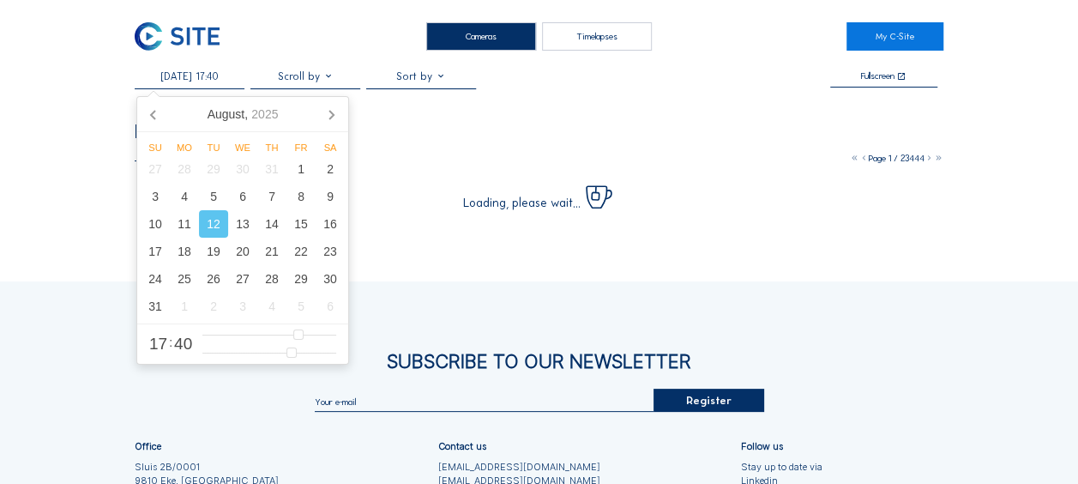
click at [28, 134] on div "Cameras Timelapses My C-Site 12/08/2025 17:40 Fullscreen Besix / Abidjan Tour F…" at bounding box center [539, 332] width 1078 height 665
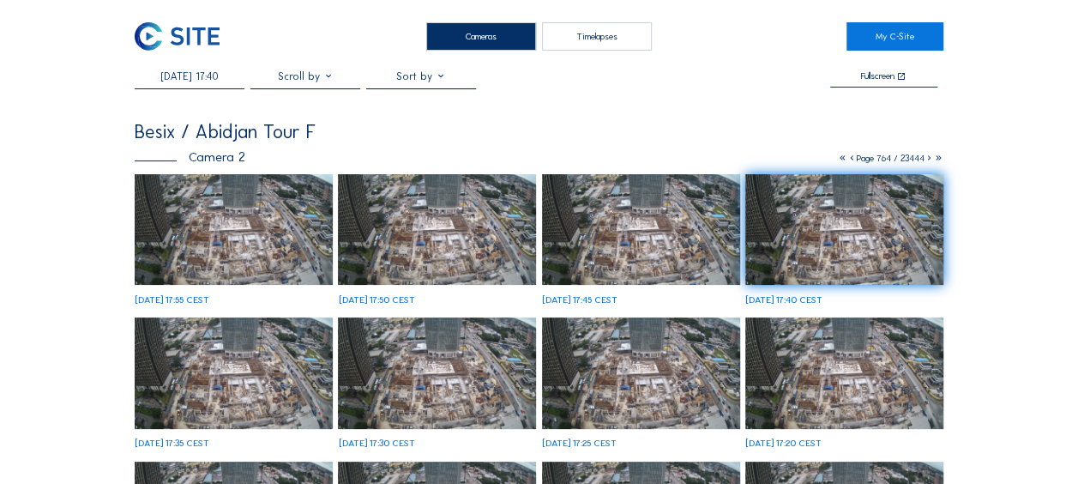
click at [234, 226] on img at bounding box center [234, 229] width 198 height 111
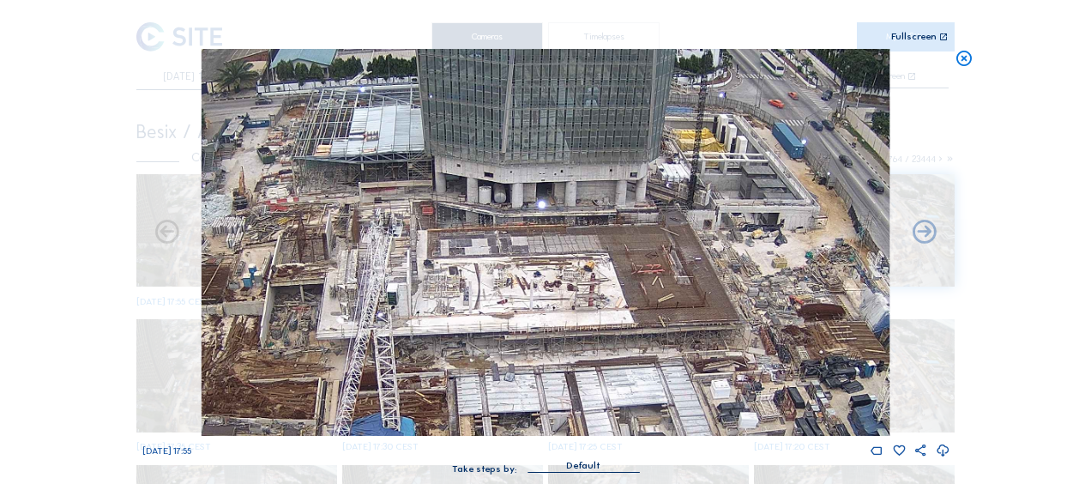
drag, startPoint x: 641, startPoint y: 213, endPoint x: 749, endPoint y: 256, distance: 116.3
click at [749, 256] on img at bounding box center [546, 242] width 688 height 387
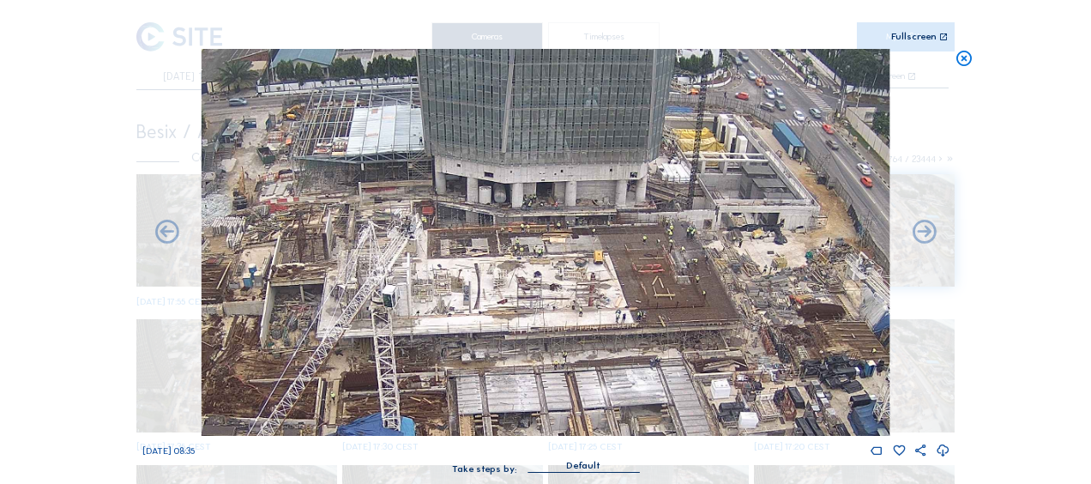
click at [961, 60] on icon at bounding box center [964, 59] width 19 height 20
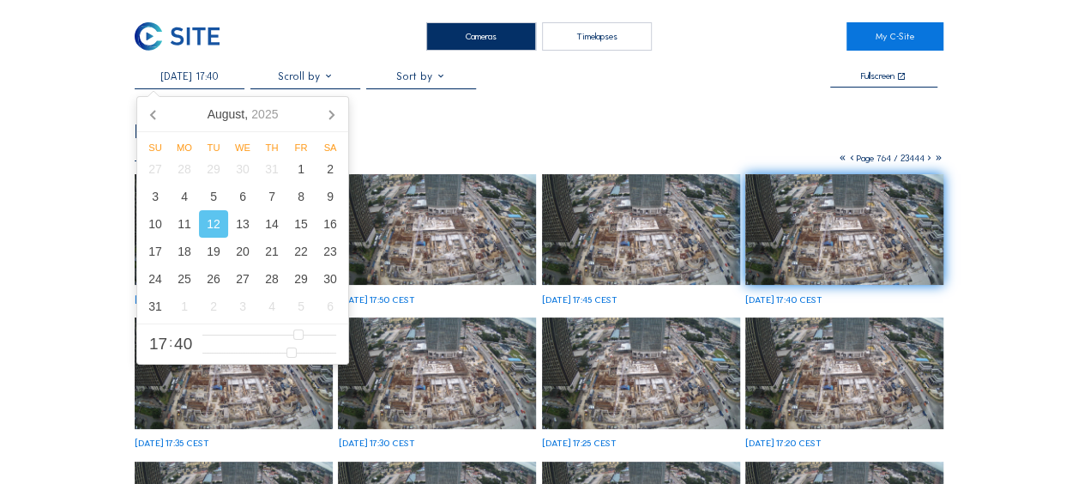
click at [209, 82] on input "12/08/2025 17:40" at bounding box center [190, 76] width 110 height 12
click at [243, 221] on div "13" at bounding box center [242, 223] width 29 height 27
type input "13/08/2025 17:40"
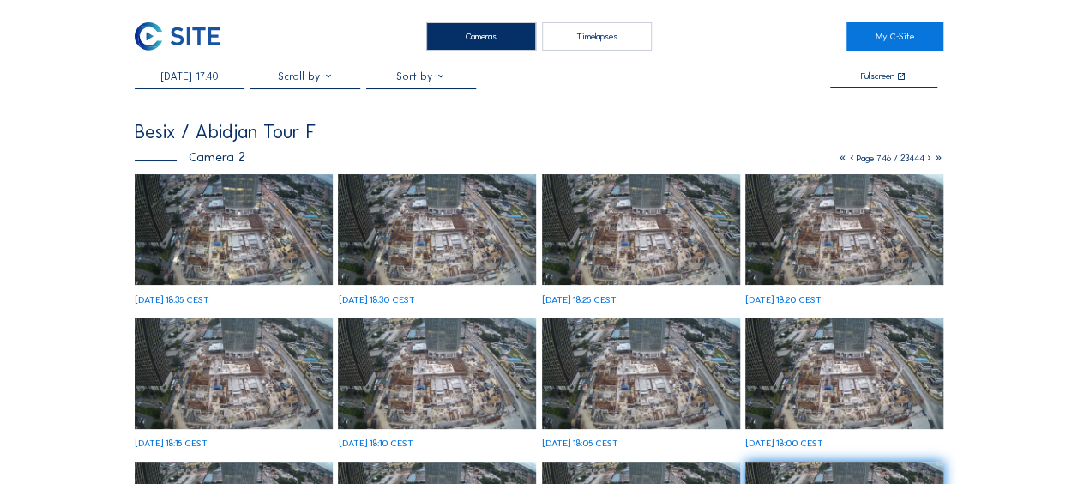
click at [226, 254] on img at bounding box center [234, 229] width 198 height 111
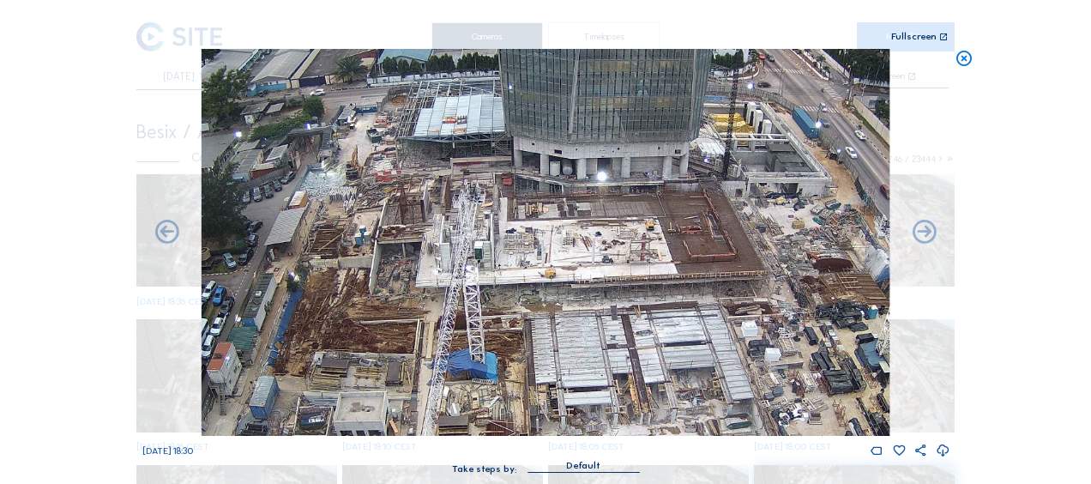
drag, startPoint x: 484, startPoint y: 211, endPoint x: 435, endPoint y: 243, distance: 58.3
click at [435, 243] on img at bounding box center [546, 242] width 688 height 387
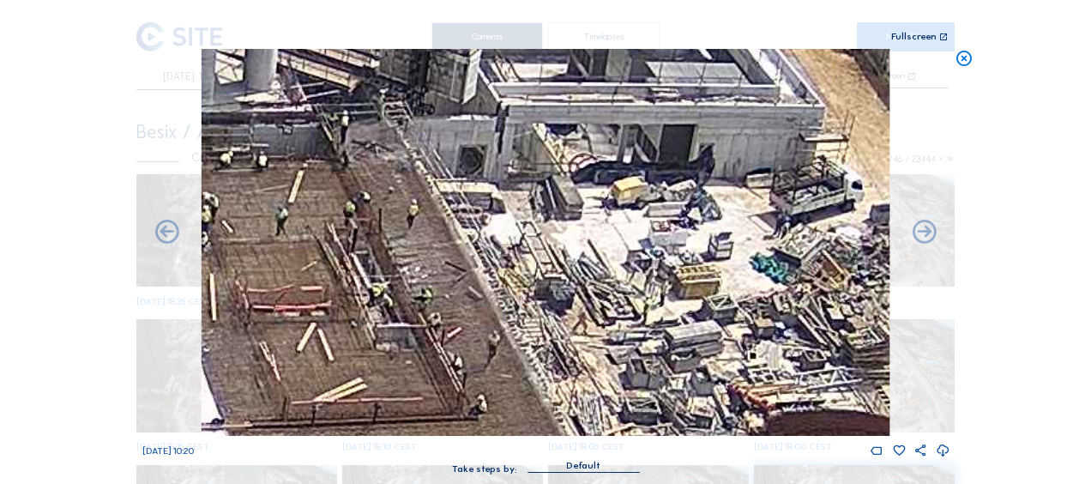
drag, startPoint x: 827, startPoint y: 204, endPoint x: 772, endPoint y: 233, distance: 62.2
click at [772, 233] on img at bounding box center [546, 242] width 688 height 387
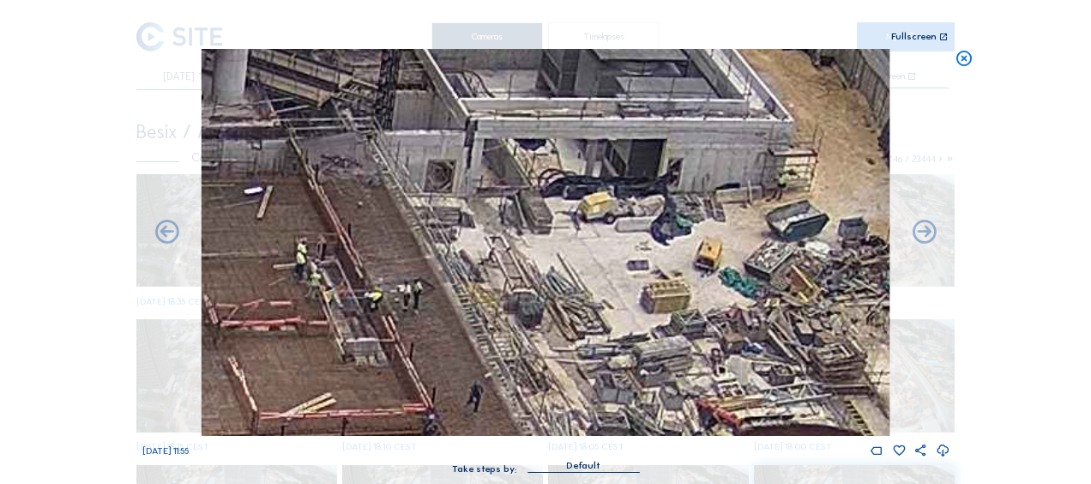
click at [960, 57] on icon at bounding box center [964, 59] width 19 height 20
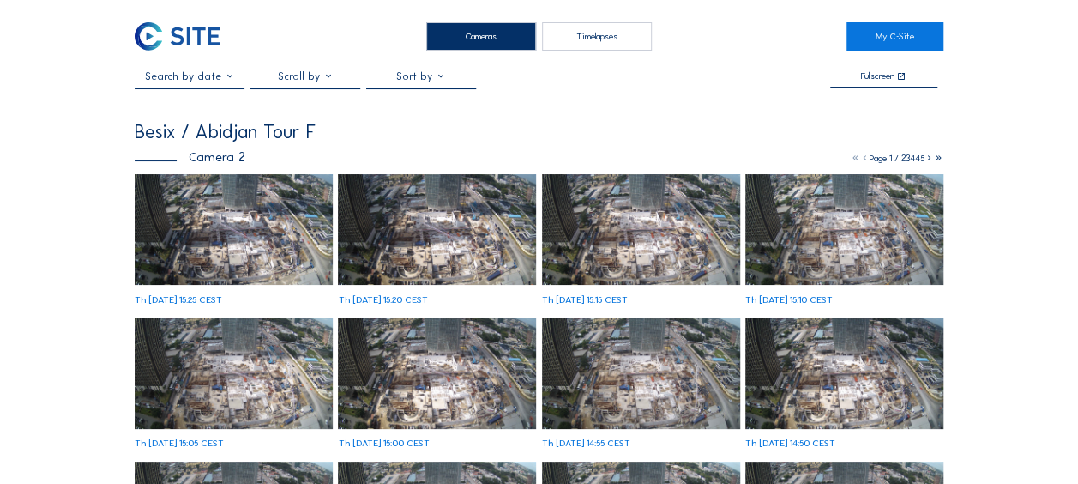
click at [250, 242] on img at bounding box center [234, 229] width 198 height 111
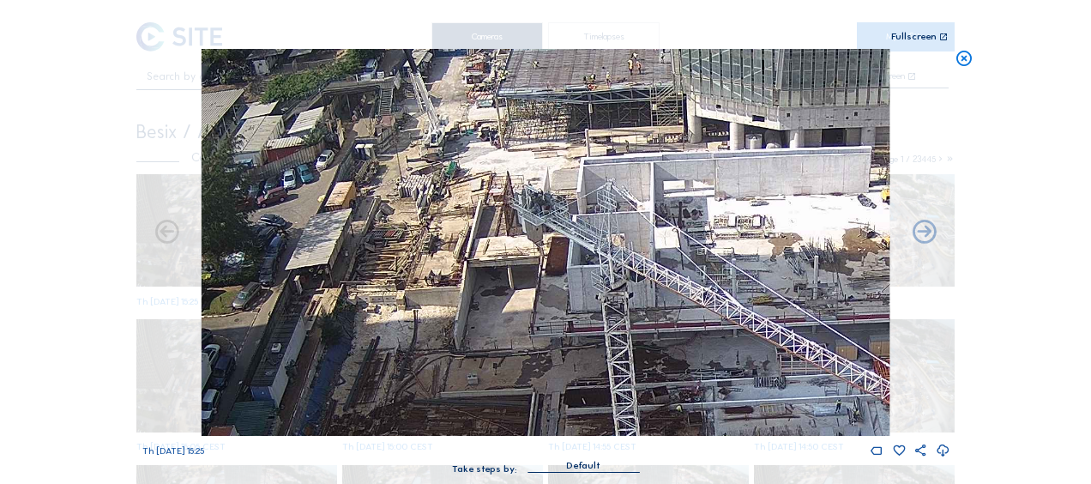
drag, startPoint x: 412, startPoint y: 175, endPoint x: 430, endPoint y: 229, distance: 57.0
click at [430, 229] on img at bounding box center [546, 242] width 688 height 387
